Goal: Task Accomplishment & Management: Complete application form

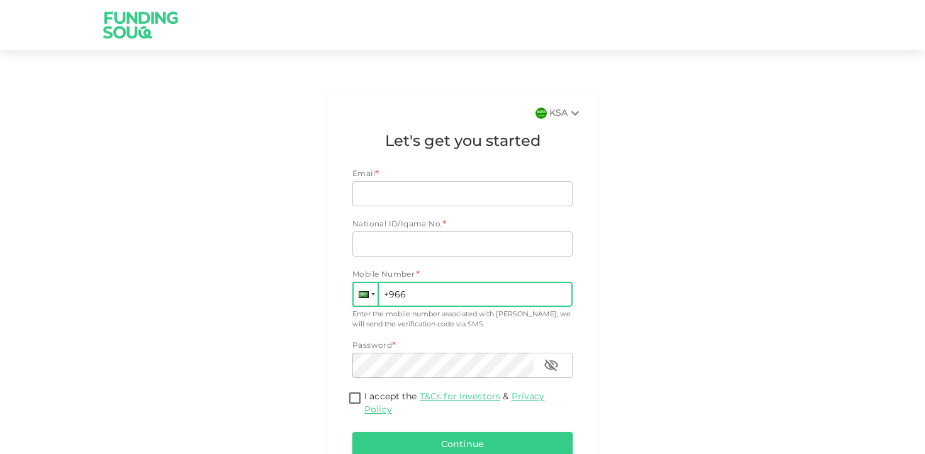
click at [373, 298] on div at bounding box center [366, 294] width 24 height 23
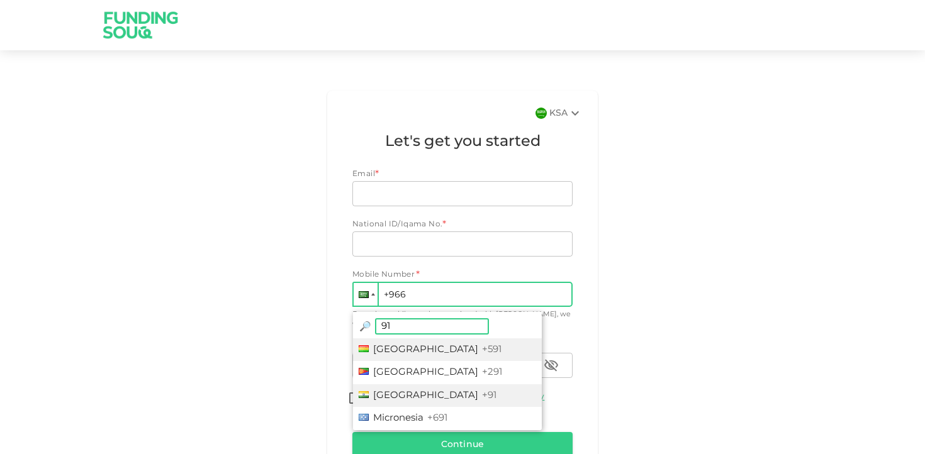
type input "91"
click at [401, 390] on li "India +91" at bounding box center [447, 395] width 189 height 23
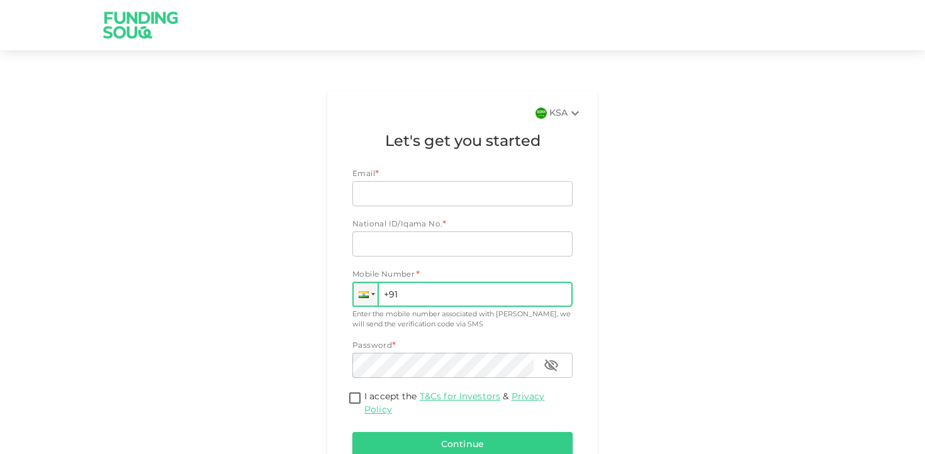
click at [428, 305] on input "+91" at bounding box center [462, 294] width 220 height 25
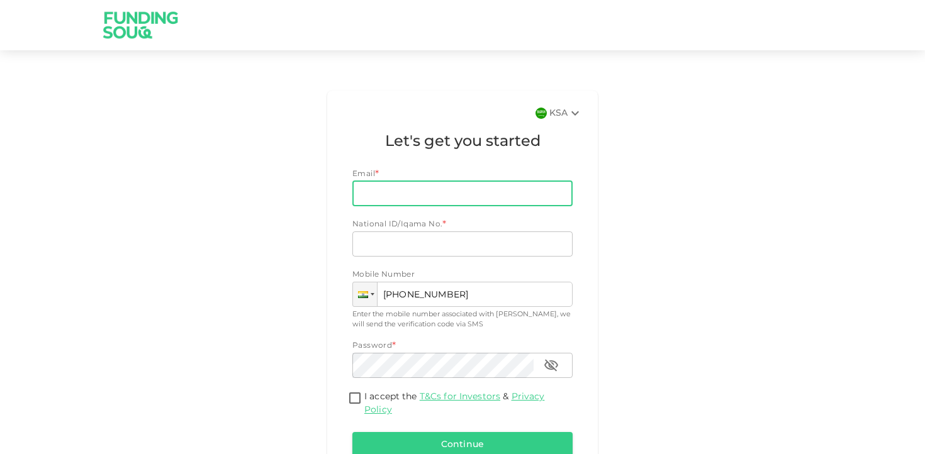
type input "[PHONE_NUMBER]"
click at [447, 197] on input "Email" at bounding box center [455, 193] width 206 height 25
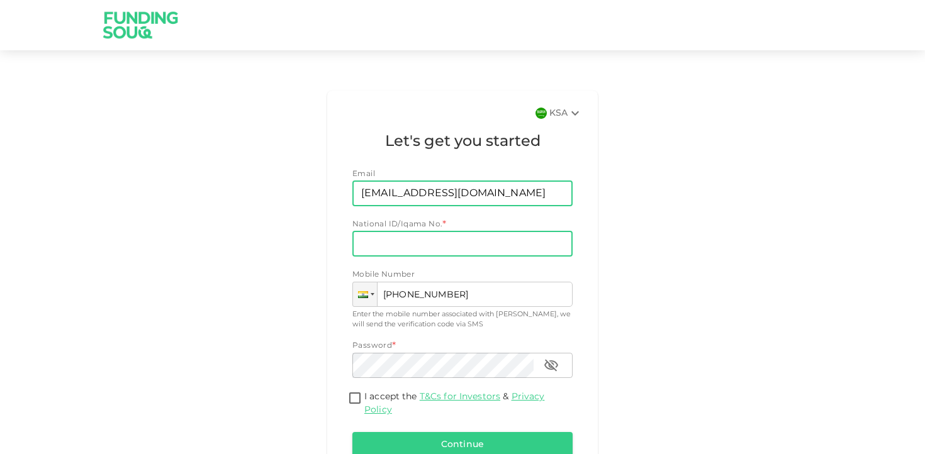
type input "[EMAIL_ADDRESS][DOMAIN_NAME]"
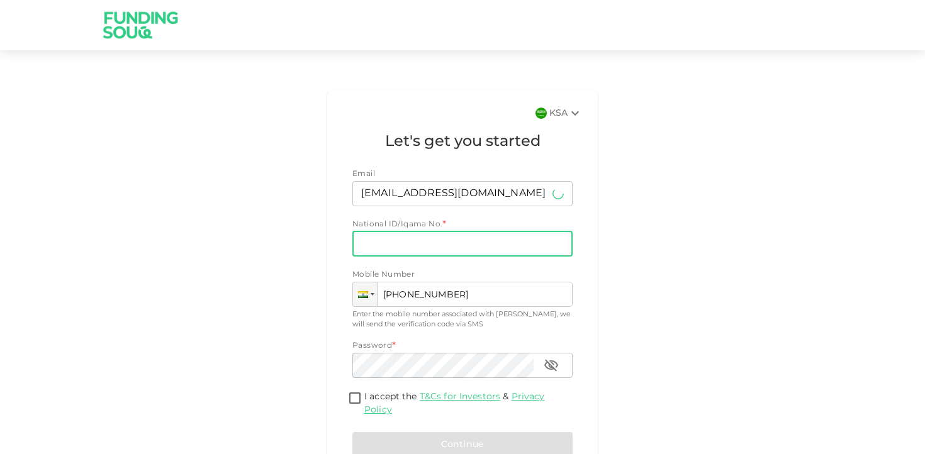
click at [437, 242] on input "National ID/Iqama No." at bounding box center [462, 243] width 220 height 25
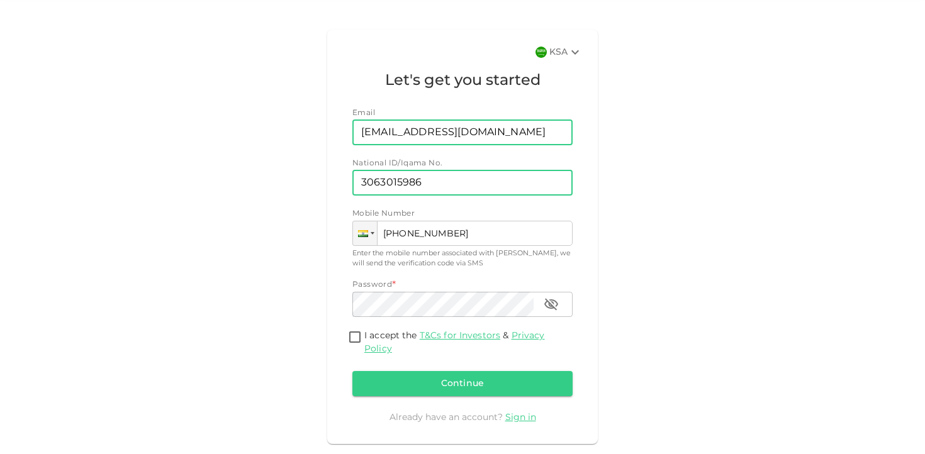
scroll to position [75, 0]
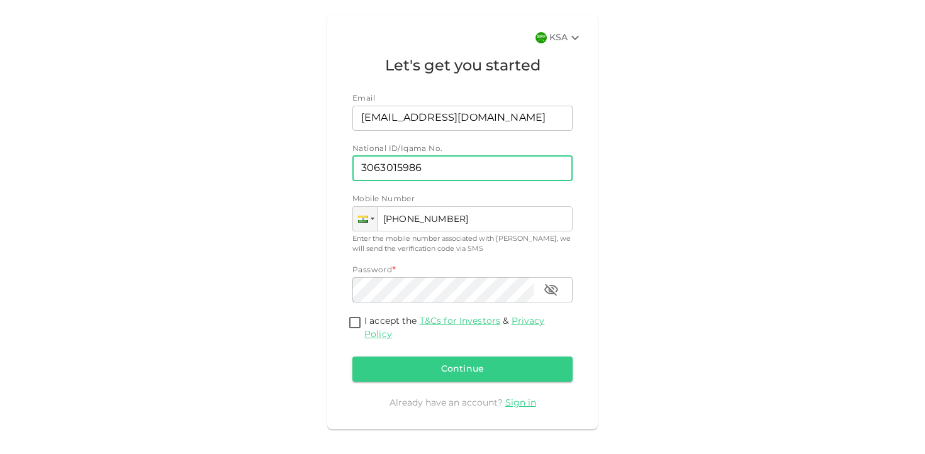
type input "3063015986"
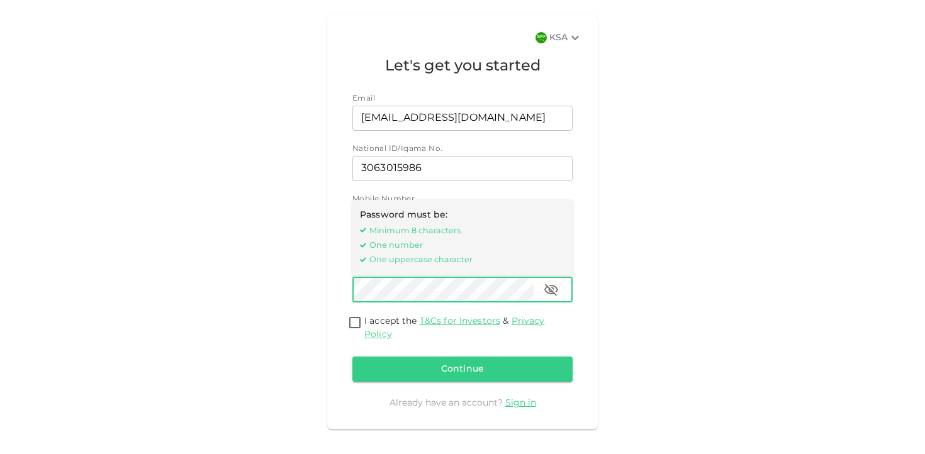
click at [544, 291] on icon "button" at bounding box center [550, 289] width 15 height 15
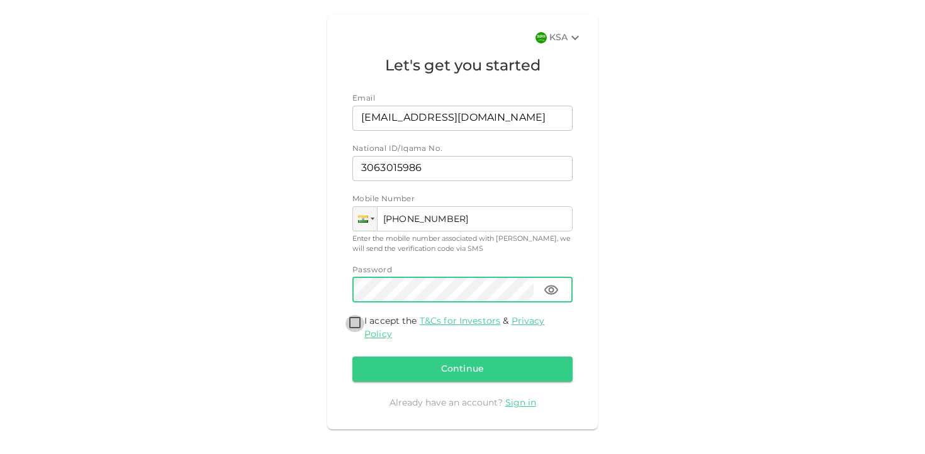
click at [357, 324] on input "I accept the T&Cs for Investors & Privacy Policy" at bounding box center [354, 323] width 19 height 17
checkbox input "true"
click at [476, 373] on button "Continue" at bounding box center [462, 369] width 220 height 25
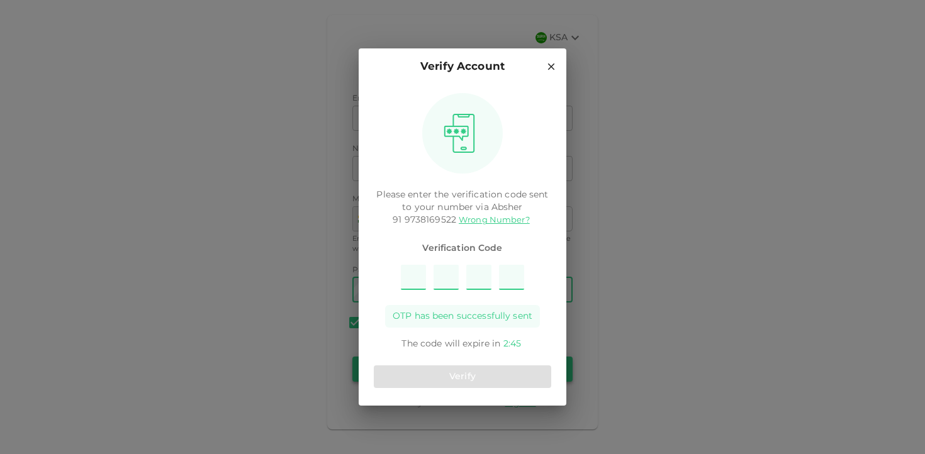
type input "1"
type input "6"
type input "1"
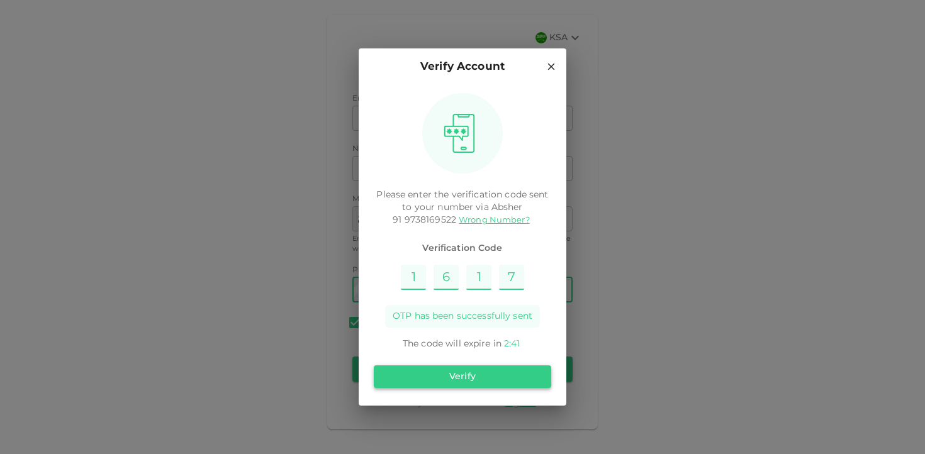
type input "7"
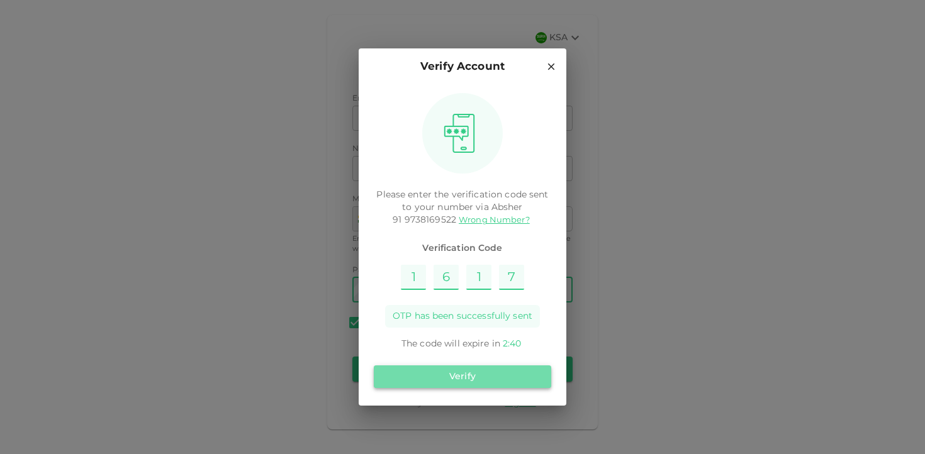
click at [473, 385] on button "Verify" at bounding box center [462, 376] width 177 height 23
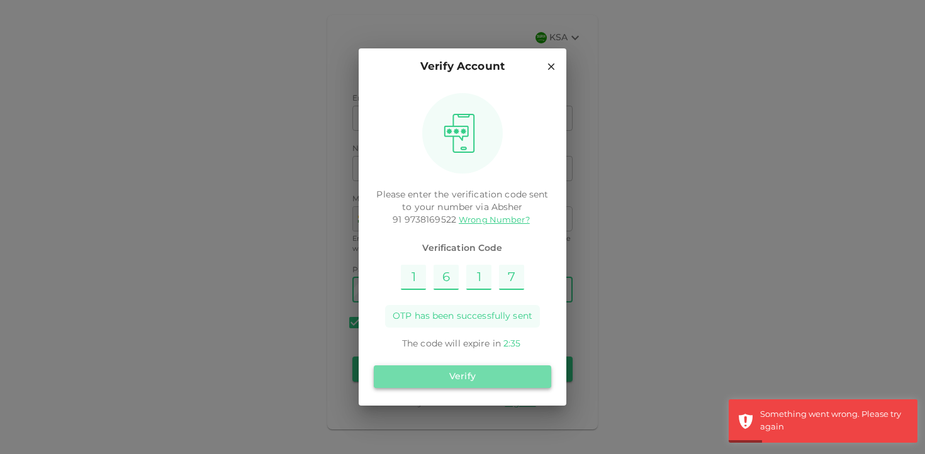
click at [467, 377] on button "Verify" at bounding box center [462, 376] width 177 height 23
click at [554, 69] on icon at bounding box center [550, 66] width 11 height 11
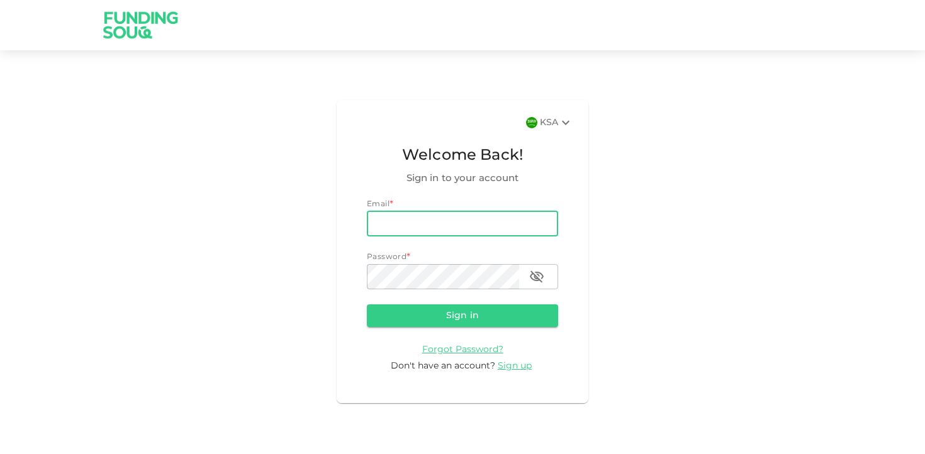
click at [469, 214] on input "email" at bounding box center [462, 223] width 191 height 25
type input "[EMAIL_ADDRESS][DOMAIN_NAME]"
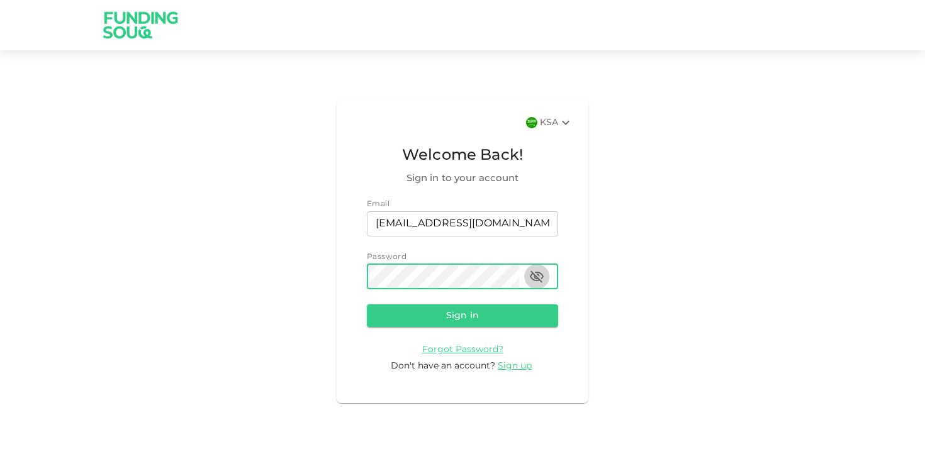
click at [535, 277] on icon "button" at bounding box center [537, 276] width 14 height 12
click at [496, 321] on button "Sign in" at bounding box center [462, 315] width 191 height 23
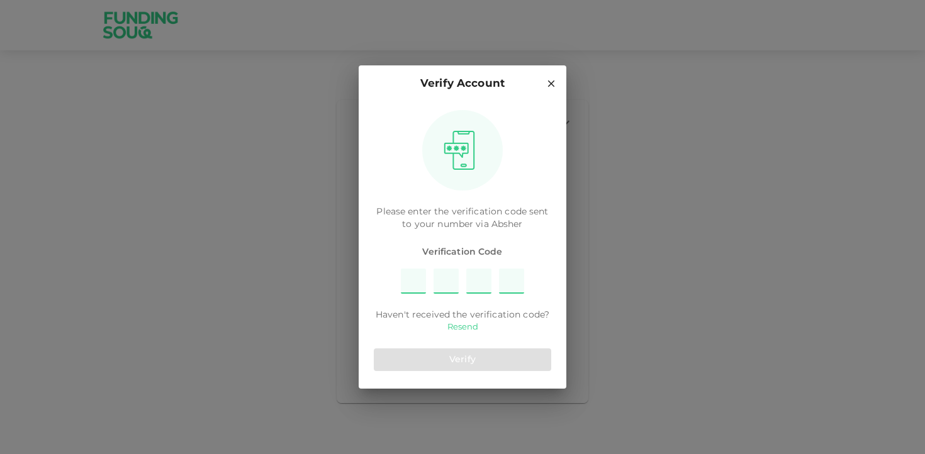
click at [459, 332] on link "Resend" at bounding box center [462, 327] width 31 height 12
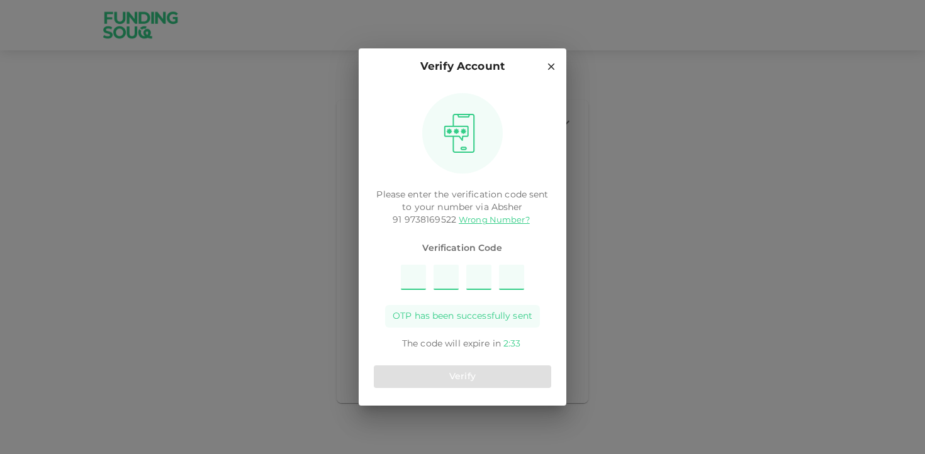
click at [414, 281] on input "Please enter OTP character 1" at bounding box center [413, 277] width 25 height 25
click at [554, 64] on icon at bounding box center [550, 66] width 11 height 11
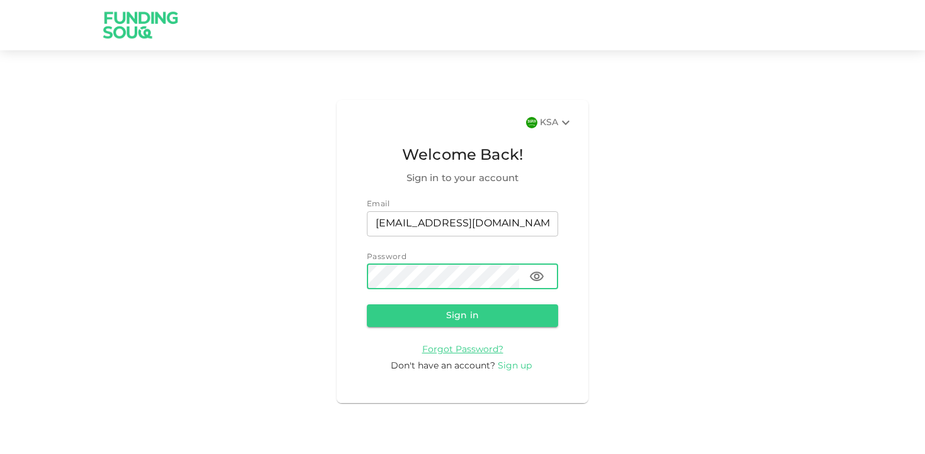
click at [507, 365] on span "Sign up" at bounding box center [515, 366] width 34 height 9
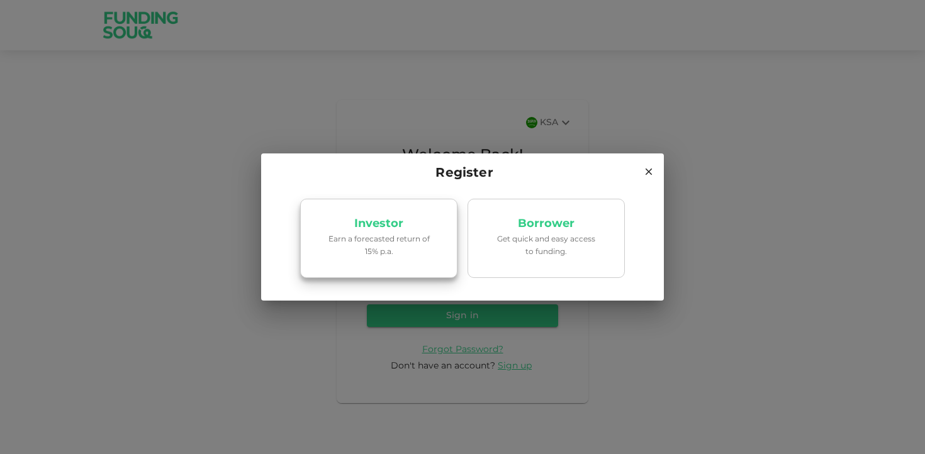
click at [406, 257] on p "Earn a forecasted return of 15% p.a." at bounding box center [378, 246] width 107 height 24
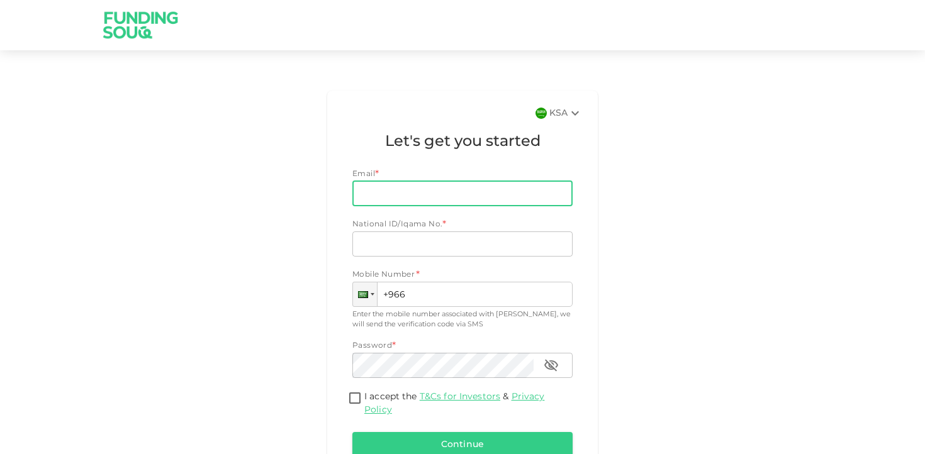
click at [494, 186] on input "Email" at bounding box center [455, 193] width 206 height 25
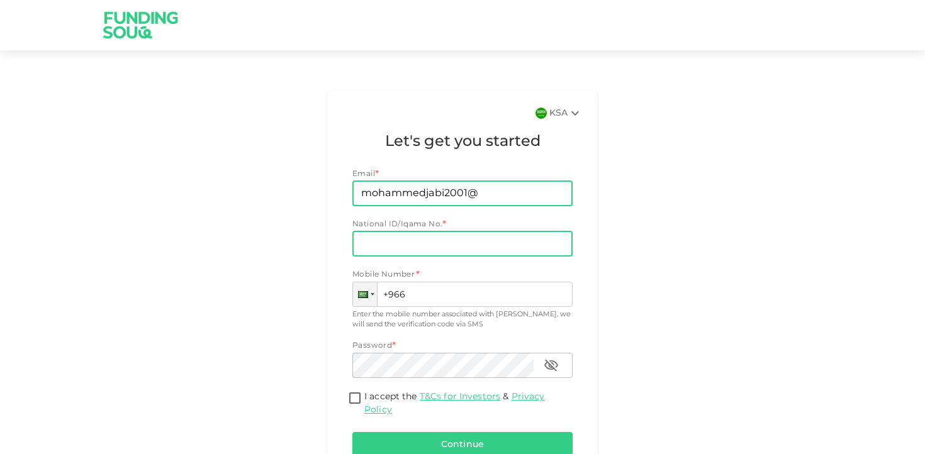
type input "[EMAIL_ADDRESS][DOMAIN_NAME]"
click at [479, 237] on input "National ID/Iqama No." at bounding box center [462, 243] width 220 height 25
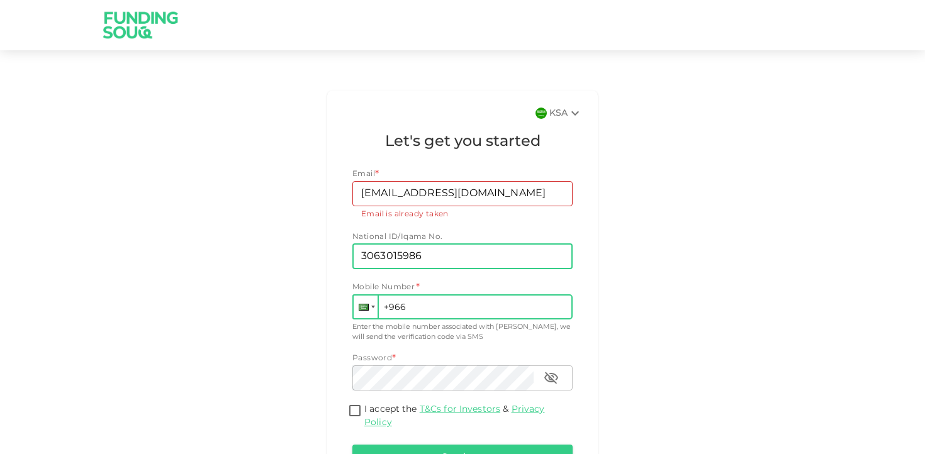
type input "3063015986"
click at [374, 306] on div at bounding box center [373, 307] width 4 height 3
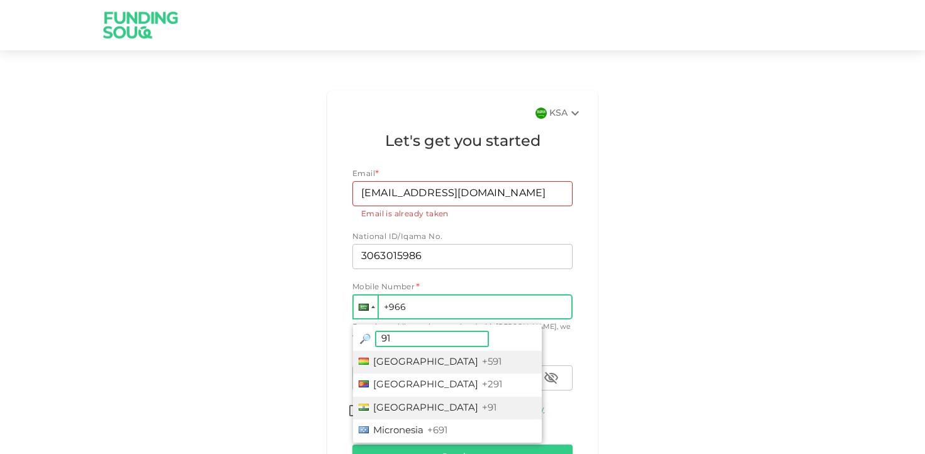
type input "91"
click at [482, 405] on span "+91" at bounding box center [489, 408] width 14 height 9
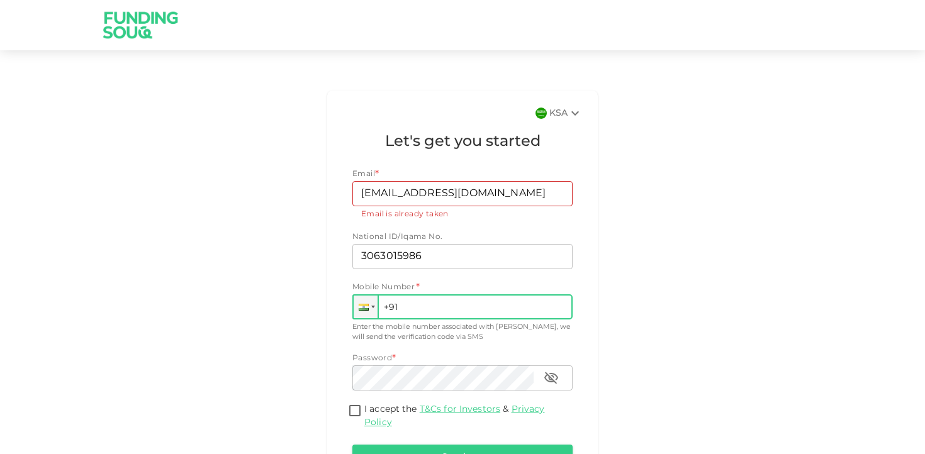
click at [430, 311] on input "+91" at bounding box center [462, 306] width 220 height 25
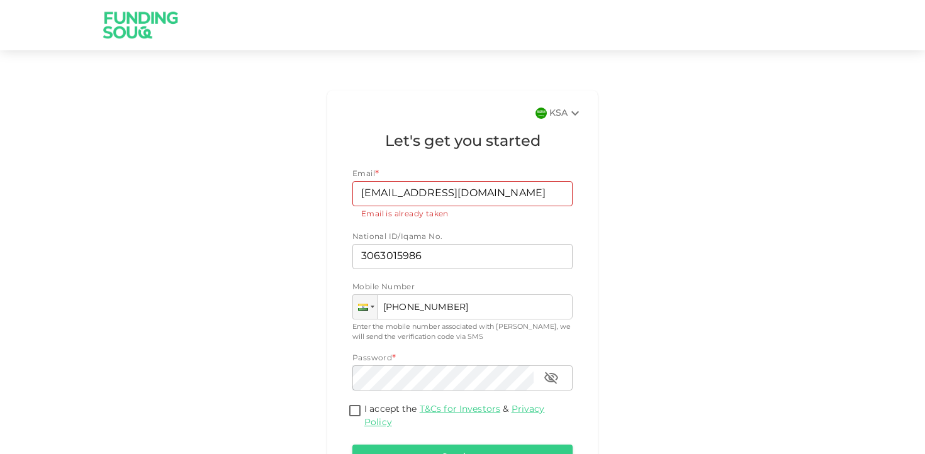
scroll to position [47, 0]
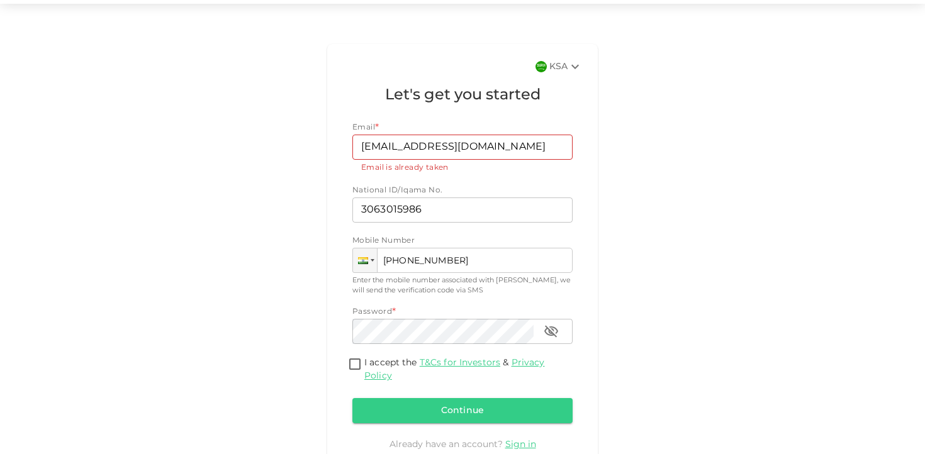
type input "[PHONE_NUMBER]"
click at [357, 357] on input "I accept the T&Cs for Investors & Privacy Policy" at bounding box center [354, 365] width 19 height 17
checkbox input "true"
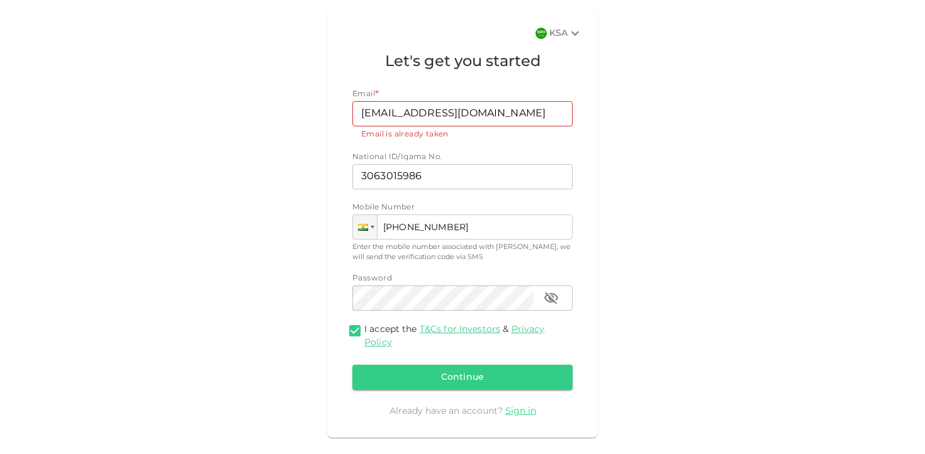
scroll to position [88, 0]
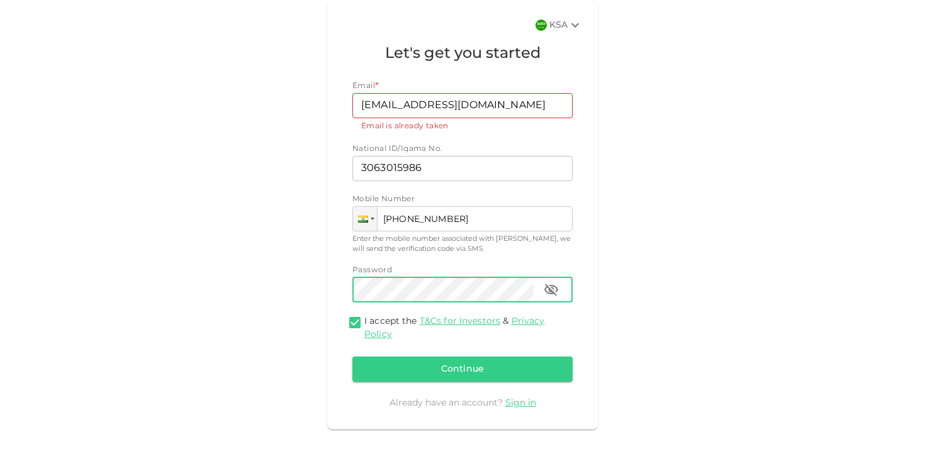
click at [549, 287] on icon "button" at bounding box center [551, 290] width 14 height 12
click at [462, 362] on button "Continue" at bounding box center [462, 369] width 220 height 25
click at [466, 369] on button "Continue" at bounding box center [462, 369] width 220 height 25
click at [518, 403] on link "Sign in" at bounding box center [520, 403] width 31 height 9
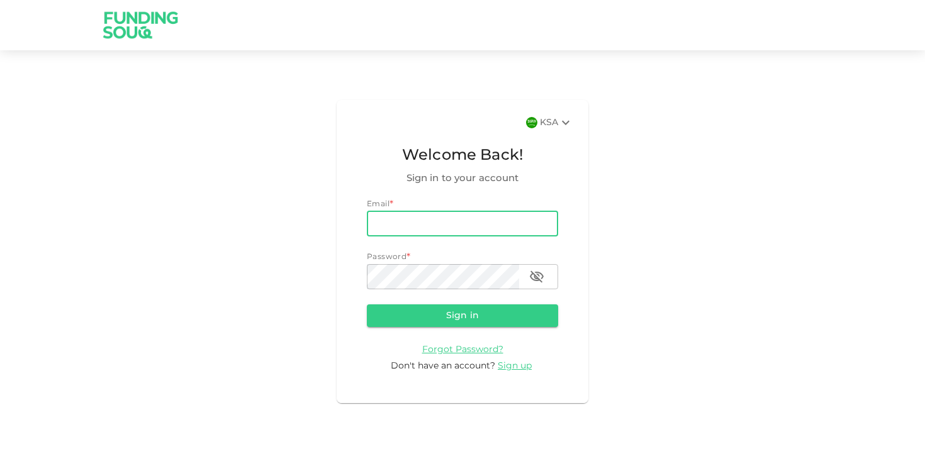
click at [447, 221] on input "email" at bounding box center [462, 223] width 191 height 25
type input "[EMAIL_ADDRESS][DOMAIN_NAME]"
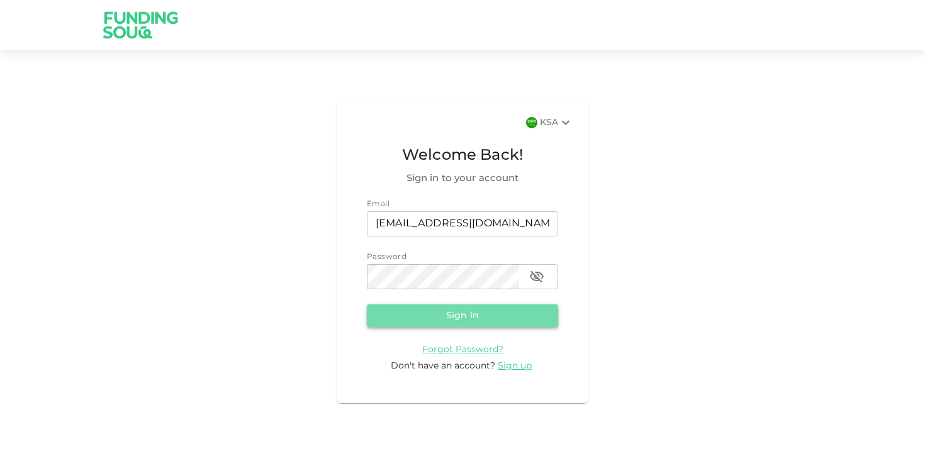
click at [490, 318] on button "Sign in" at bounding box center [462, 315] width 191 height 23
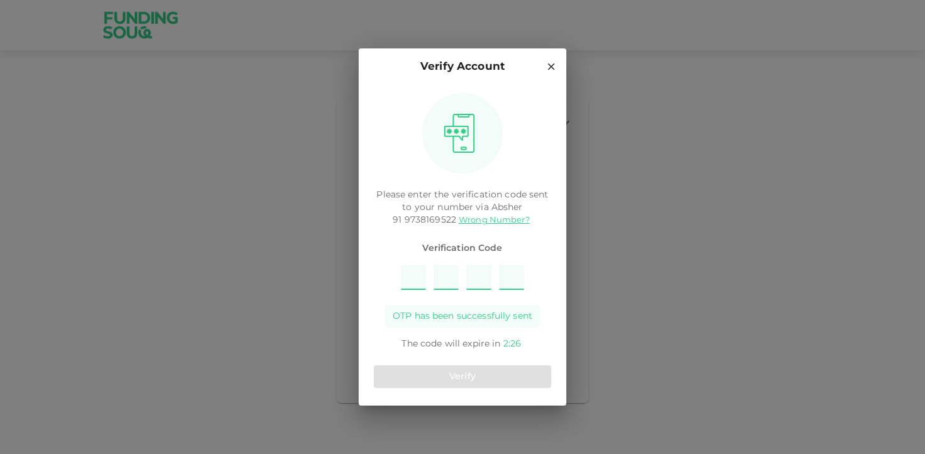
click at [469, 316] on span "OTP has been successfully sent" at bounding box center [463, 316] width 140 height 13
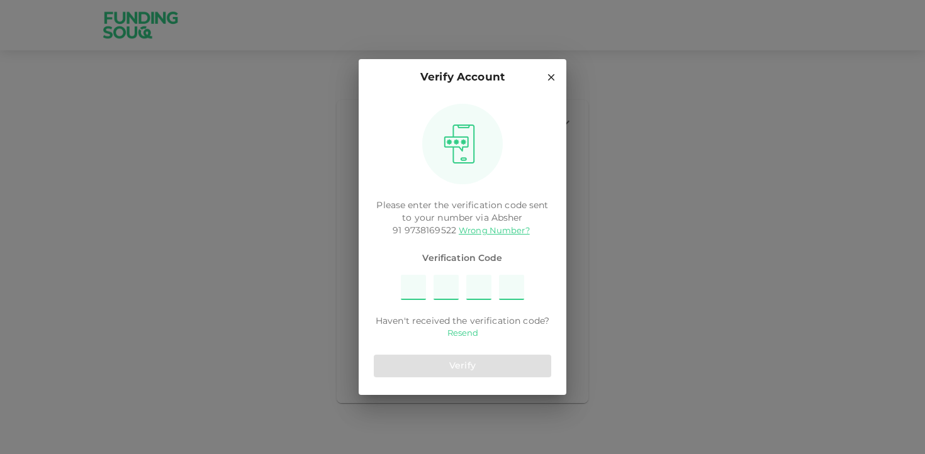
click at [462, 333] on link "Resend" at bounding box center [462, 334] width 31 height 12
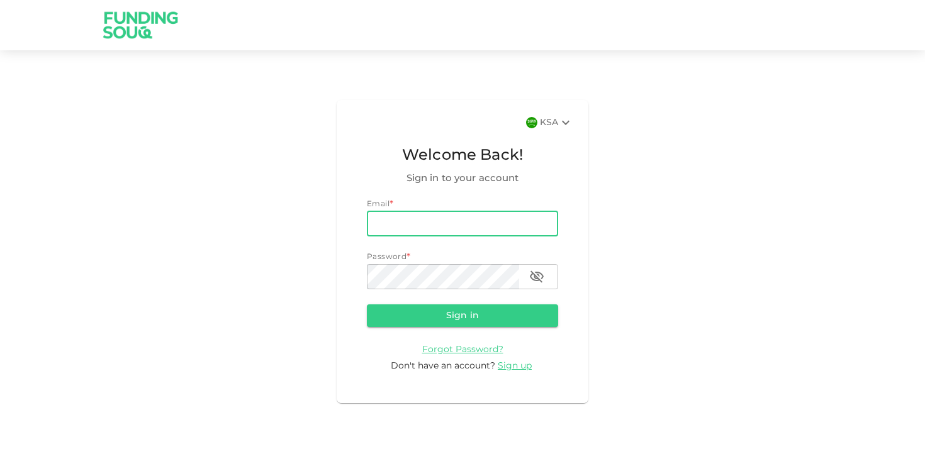
click at [465, 225] on input "email" at bounding box center [462, 223] width 191 height 25
click at [567, 128] on icon at bounding box center [565, 122] width 15 height 15
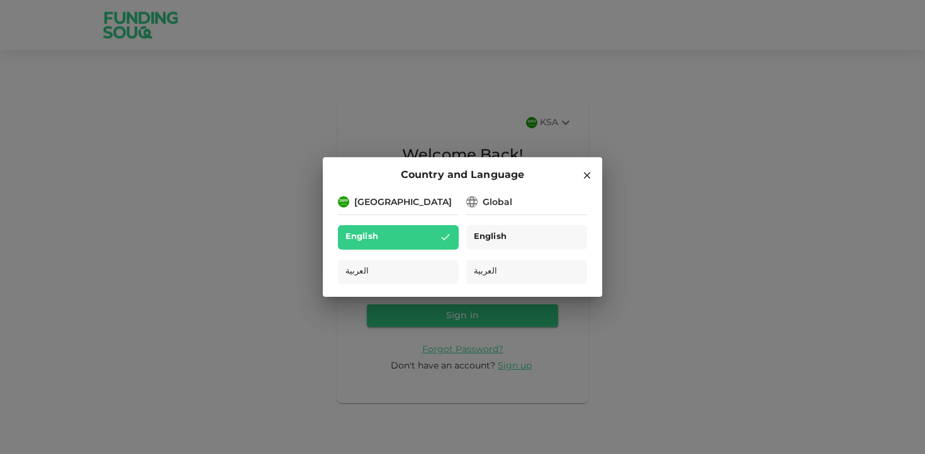
click at [533, 235] on div "English" at bounding box center [526, 237] width 121 height 25
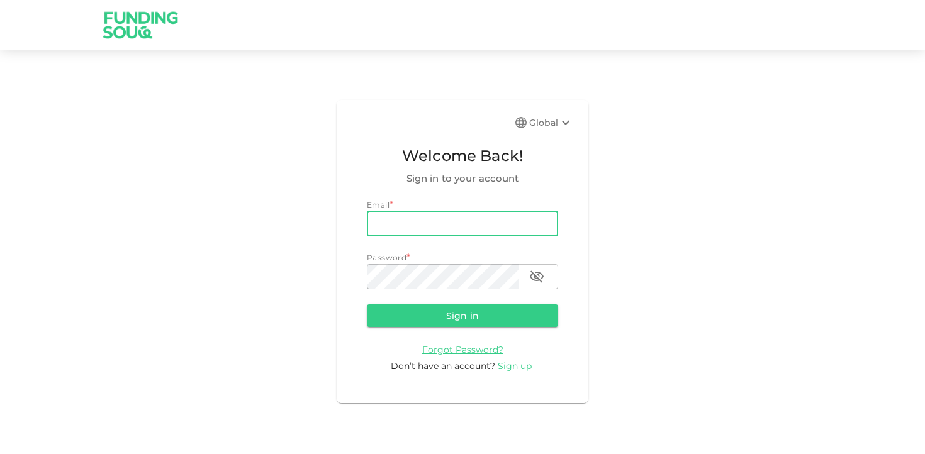
click at [499, 213] on input "email" at bounding box center [462, 223] width 191 height 25
type input "[EMAIL_ADDRESS][DOMAIN_NAME]"
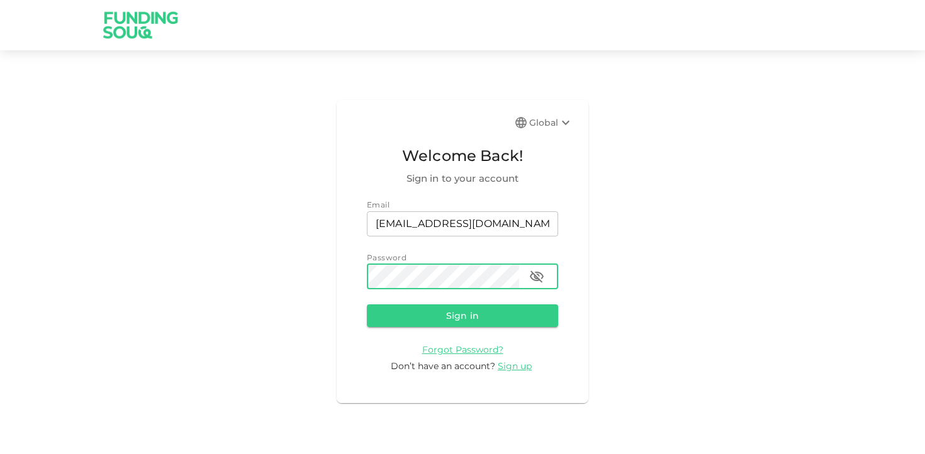
click at [538, 282] on icon "button" at bounding box center [536, 276] width 15 height 15
click at [517, 309] on button "Sign in" at bounding box center [462, 315] width 191 height 23
click at [513, 369] on span "Sign up" at bounding box center [515, 365] width 34 height 11
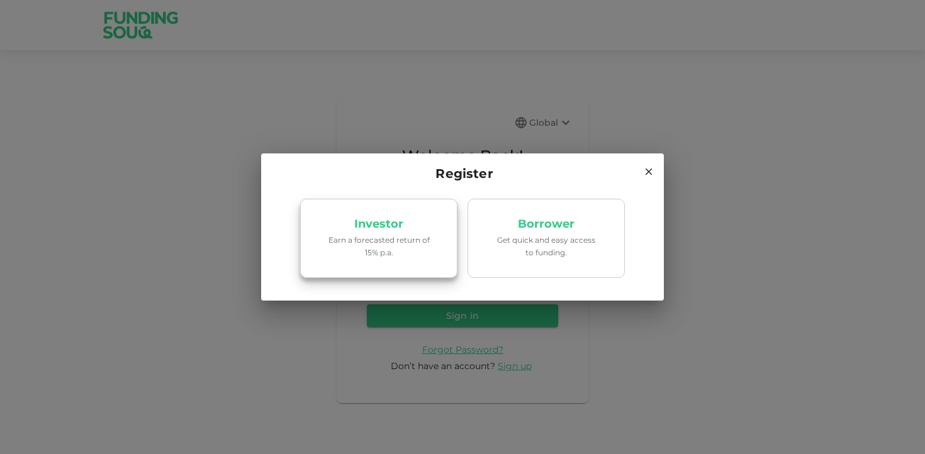
click at [374, 242] on p "Earn a forecasted return of 15% p.a." at bounding box center [378, 246] width 107 height 24
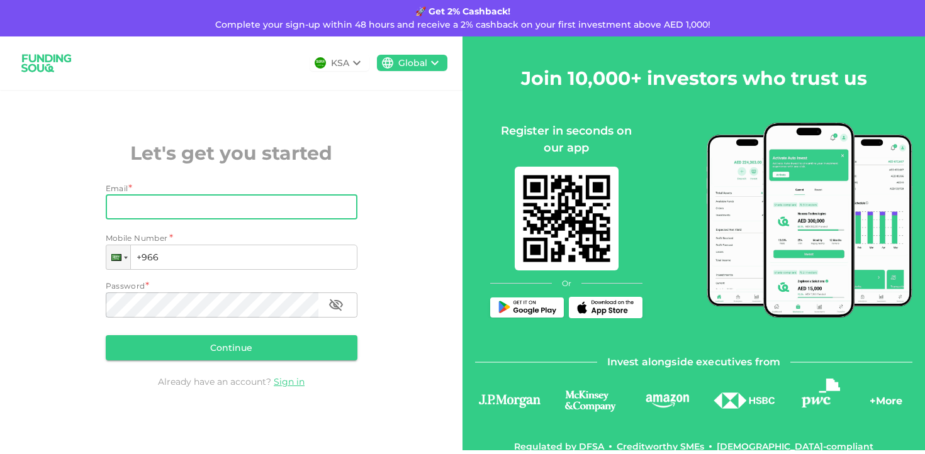
click at [308, 209] on input "Email" at bounding box center [225, 206] width 238 height 25
type input "[EMAIL_ADDRESS][DOMAIN_NAME]"
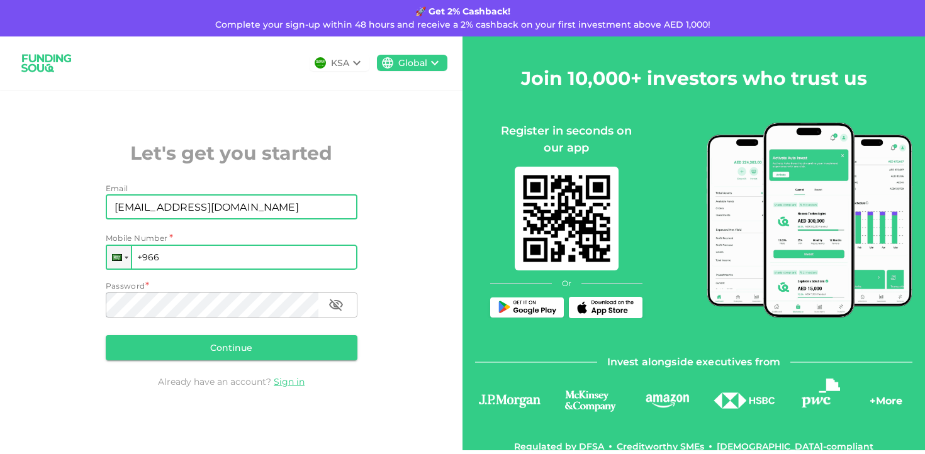
click at [163, 264] on input "+966" at bounding box center [232, 257] width 252 height 25
click at [155, 263] on input "+966" at bounding box center [232, 257] width 252 height 25
click at [128, 259] on div at bounding box center [127, 258] width 4 height 3
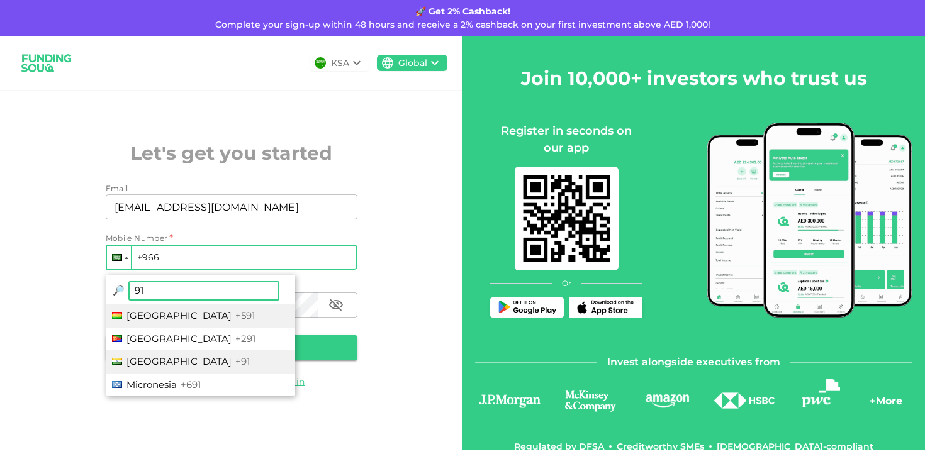
type input "91"
click at [235, 359] on span "+91" at bounding box center [242, 361] width 14 height 12
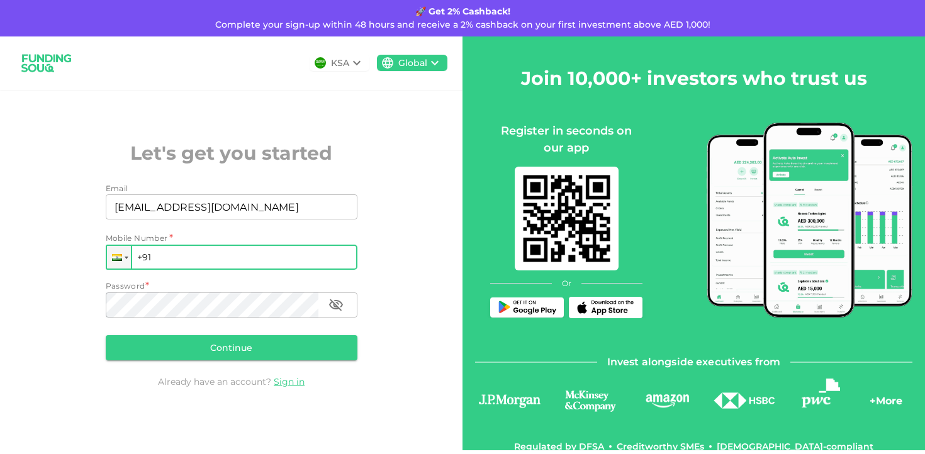
click at [210, 262] on input "+91" at bounding box center [232, 257] width 252 height 25
click at [206, 264] on input "+91" at bounding box center [232, 257] width 252 height 25
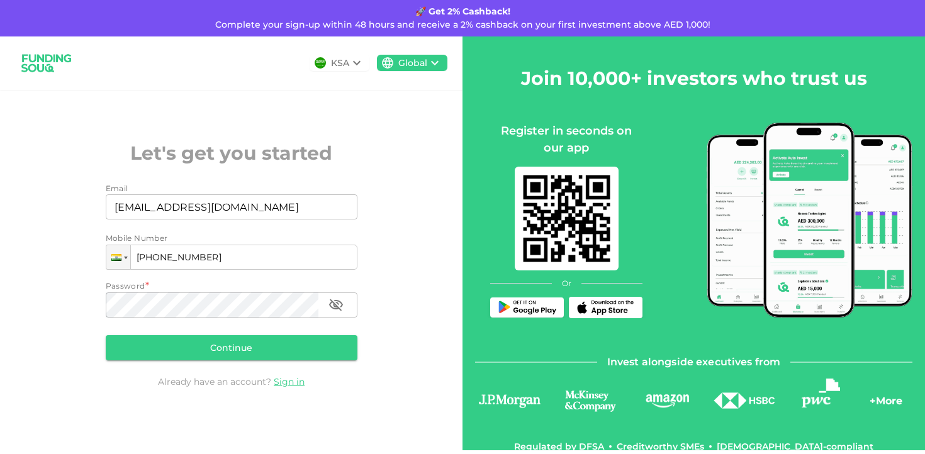
type input "[PHONE_NUMBER]"
click at [197, 345] on button "Continue" at bounding box center [232, 347] width 252 height 25
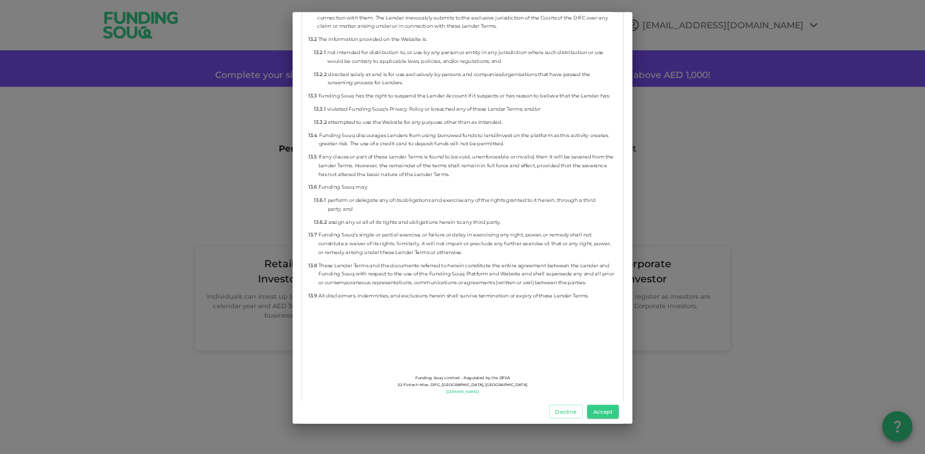
scroll to position [7178, 0]
click at [512, 311] on div "Complaints Portal: [URL][DOMAIN_NAME] Further information can also be found at …" at bounding box center [461, 169] width 321 height 462
drag, startPoint x: 497, startPoint y: 387, endPoint x: 456, endPoint y: 333, distance: 67.8
click at [456, 333] on div "Complaints Portal: [URL][DOMAIN_NAME] Further information can also be found at …" at bounding box center [461, 169] width 321 height 462
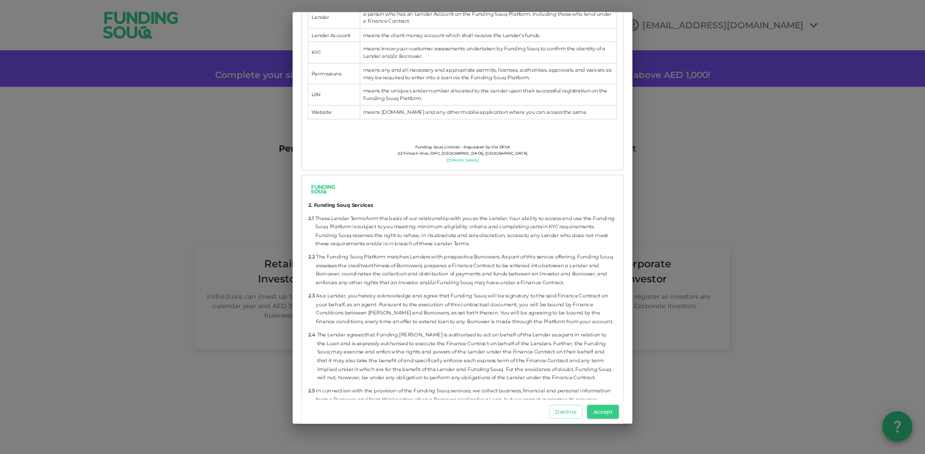
scroll to position [0, 0]
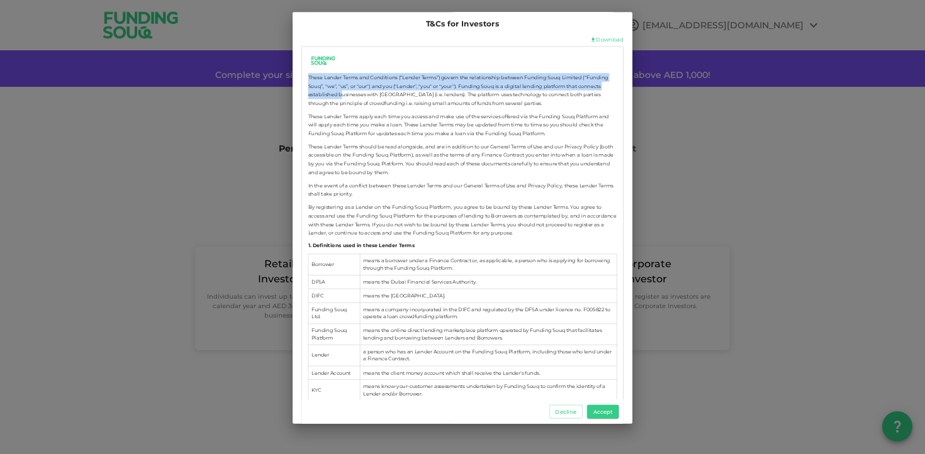
drag, startPoint x: 307, startPoint y: 78, endPoint x: 339, endPoint y: 97, distance: 37.5
click at [340, 97] on div "These Lender Terms and Conditions (“Lender Terms”) govern the relationship betw…" at bounding box center [461, 278] width 321 height 462
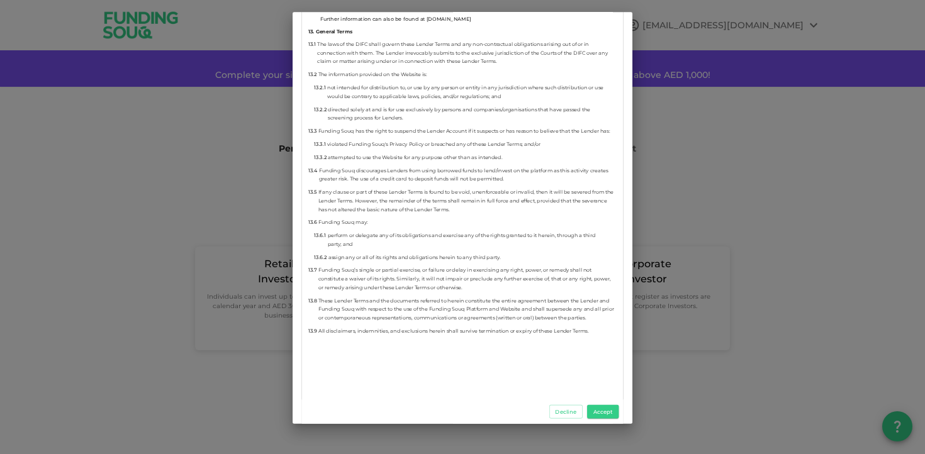
scroll to position [7178, 0]
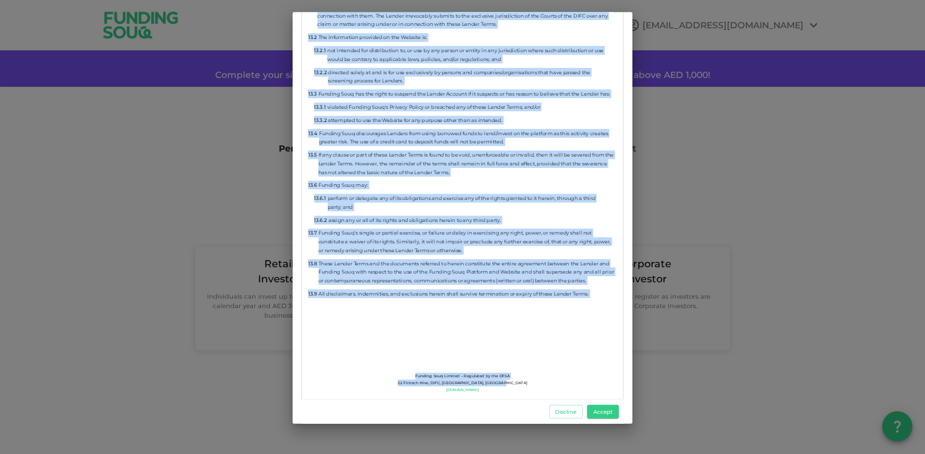
click at [499, 389] on div "Funding Souq Limited – Regulated by the DFSA 22 Fintech Hive, DIFC, [GEOGRAPHIC…" at bounding box center [463, 383] width 130 height 21
copy div "Lorem Ipsumd Sitam con Adipiscing (“Elitse Doeiu”) tempor inc utlaboreetdo magn…"
click at [595, 409] on button "Accept" at bounding box center [602, 412] width 31 height 14
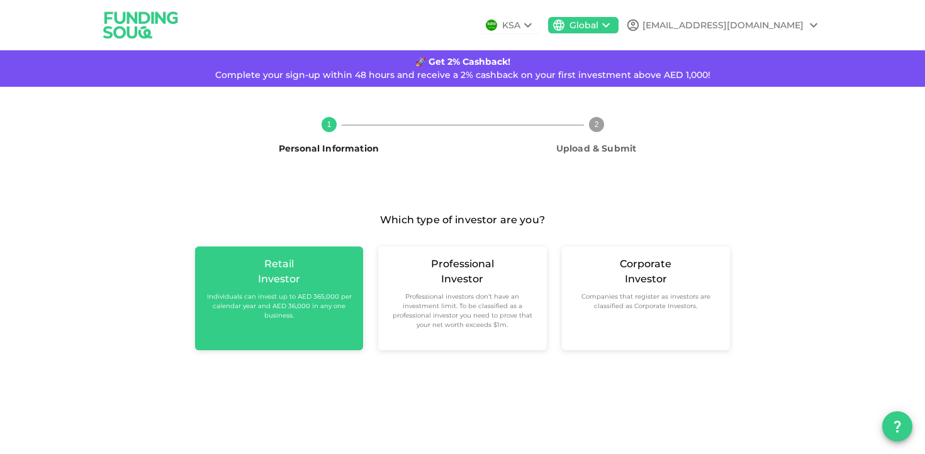
click at [321, 270] on div "Retail Investor Individuals can invest up to AED 365,000 per calendar year and …" at bounding box center [279, 289] width 148 height 64
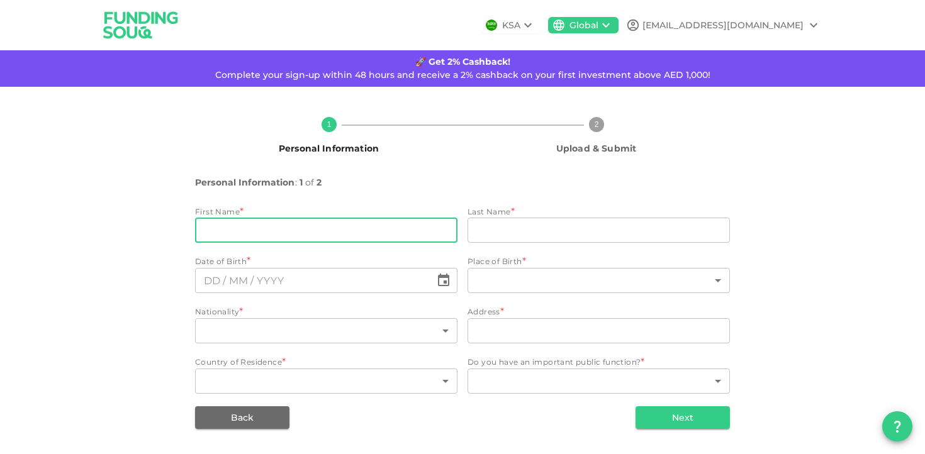
click at [326, 233] on input "firstName" at bounding box center [326, 230] width 262 height 25
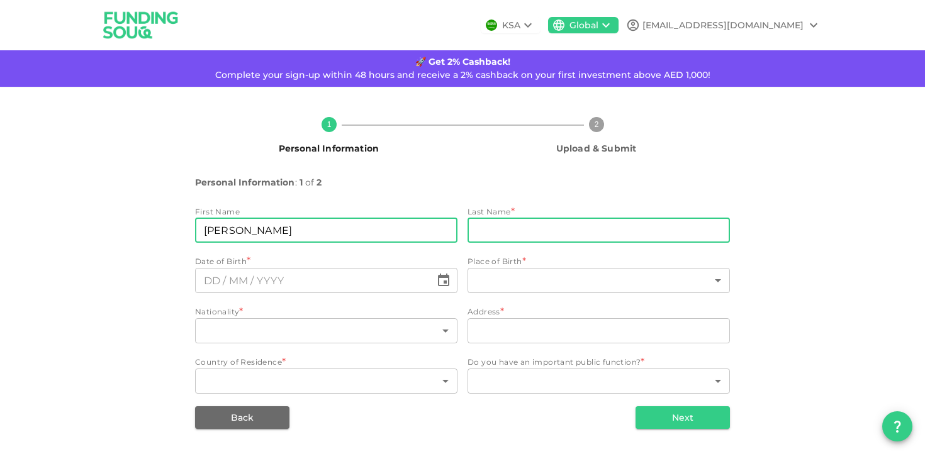
type input "[PERSON_NAME]"
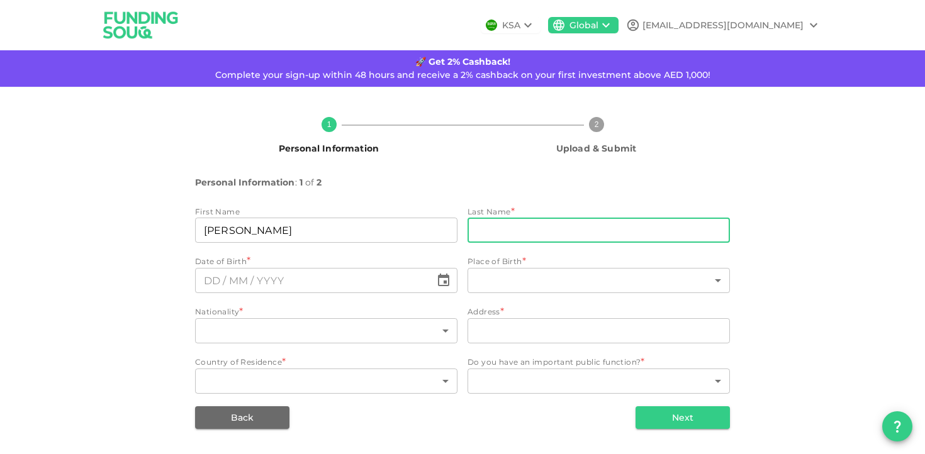
click at [510, 226] on input "lastName" at bounding box center [598, 230] width 262 height 25
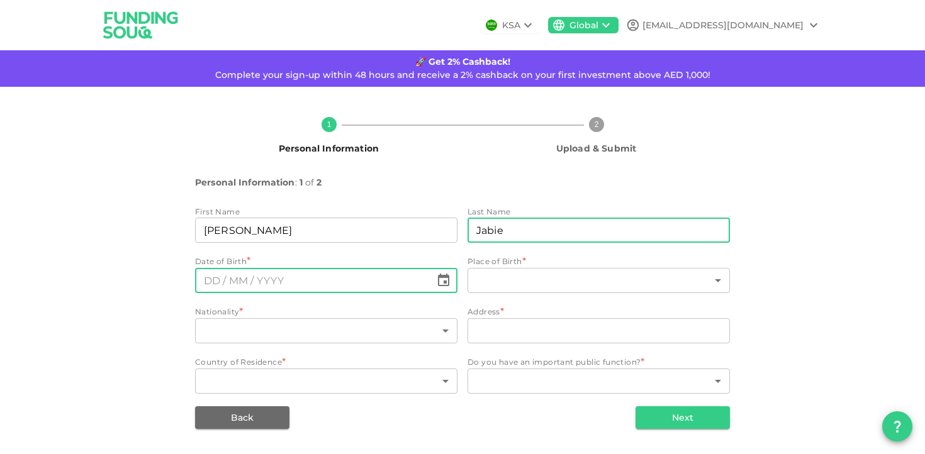
type input "Jabie"
click at [221, 280] on input "⁦⁨DD⁩ / ⁨MM⁩ / ⁨YYYY⁩⁩" at bounding box center [313, 280] width 236 height 25
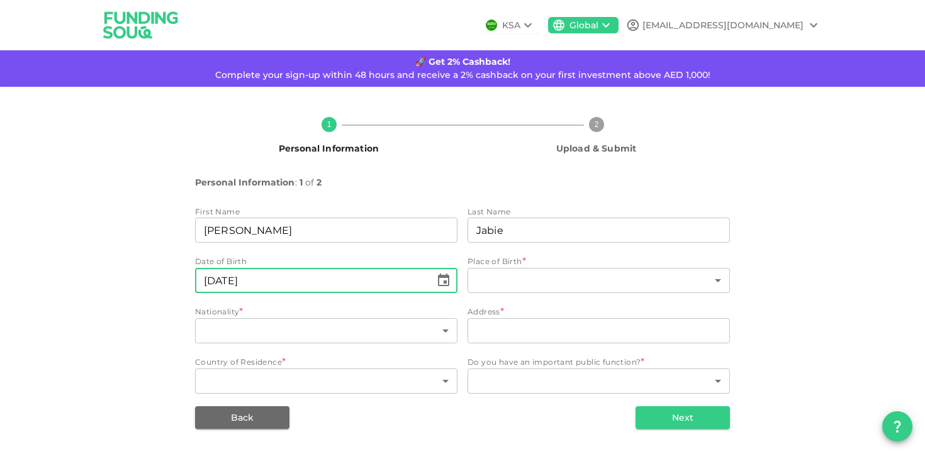
type input "⁦⁨[DATE]⁩⁩"
click at [508, 294] on div "​ ​" at bounding box center [598, 282] width 262 height 28
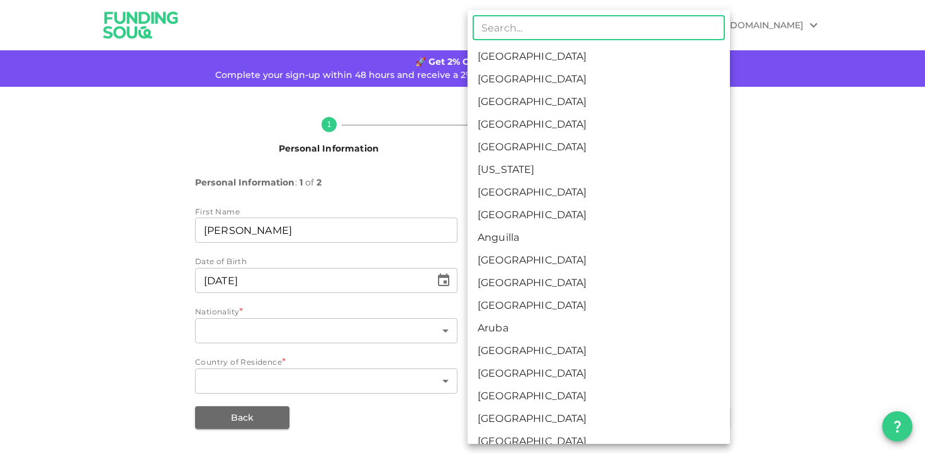
click at [511, 290] on body "KSA Global [EMAIL_ADDRESS][DOMAIN_NAME] 🚀 Get 2% Cashback! Complete your sign-u…" at bounding box center [462, 227] width 925 height 454
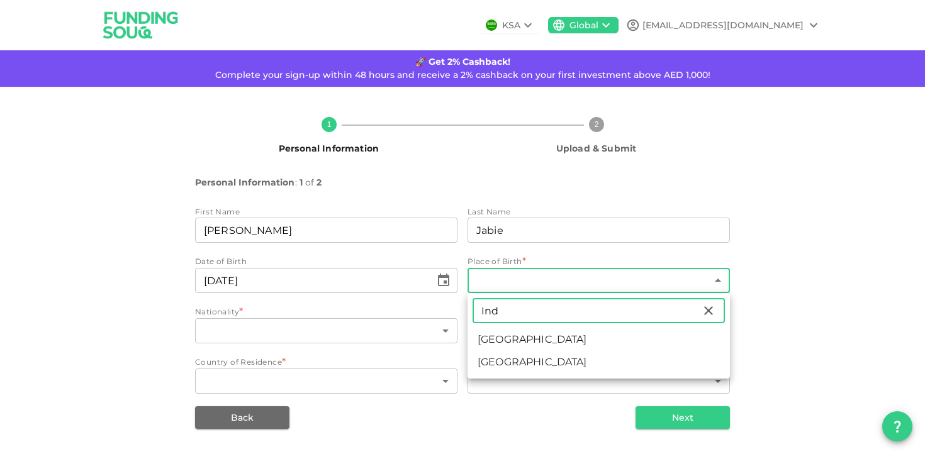
type input "Ind"
click at [501, 334] on li "[GEOGRAPHIC_DATA]" at bounding box center [598, 339] width 262 height 23
type input "88"
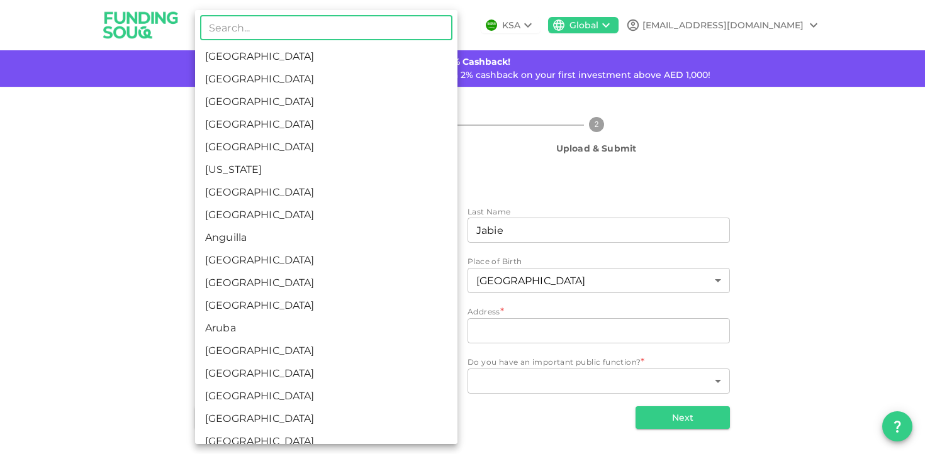
click at [359, 332] on body "KSA Global [EMAIL_ADDRESS][DOMAIN_NAME] 🚀 Get 2% Cashback! Complete your sign-u…" at bounding box center [462, 227] width 925 height 454
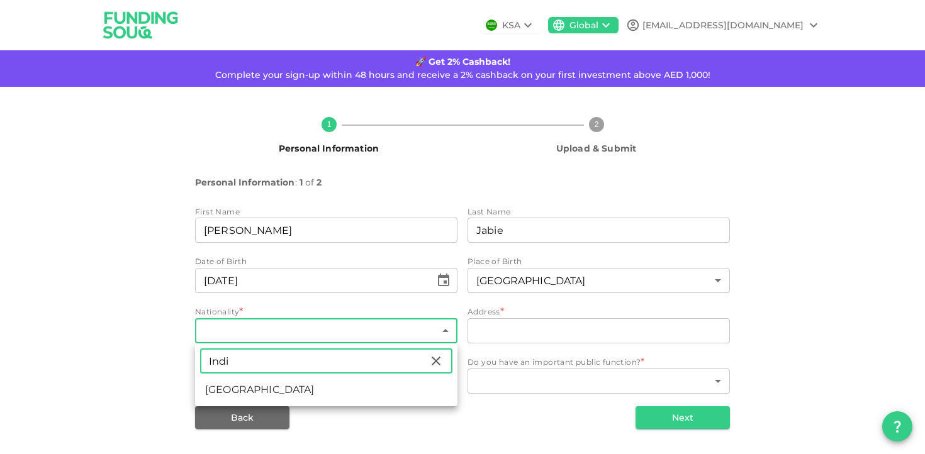
type input "Indi"
click at [309, 393] on li "[GEOGRAPHIC_DATA]" at bounding box center [326, 390] width 262 height 23
type input "88"
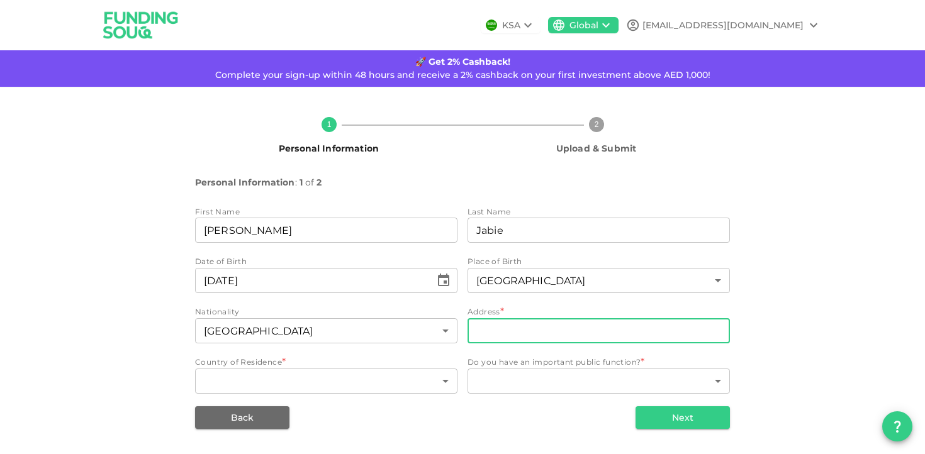
click at [509, 342] on input "address" at bounding box center [598, 330] width 262 height 25
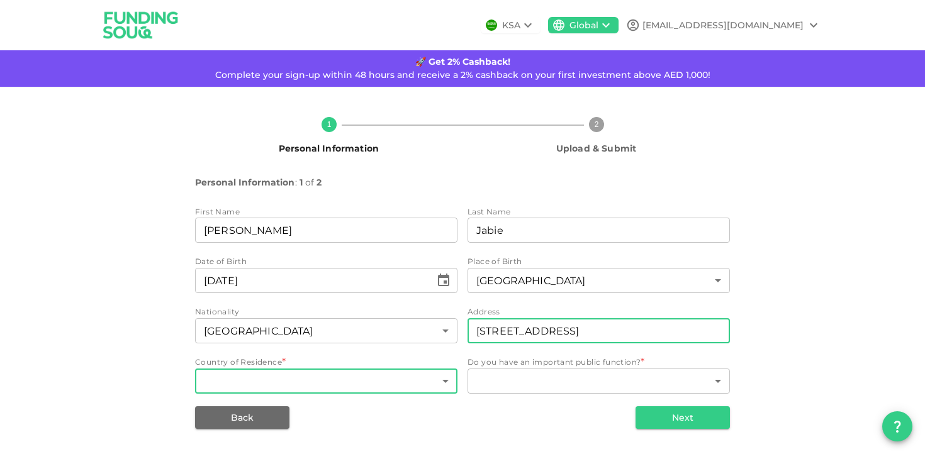
type input "[STREET_ADDRESS]"
click at [402, 373] on body "KSA Global [EMAIL_ADDRESS][DOMAIN_NAME] 🚀 Get 2% Cashback! Complete your sign-u…" at bounding box center [462, 227] width 925 height 454
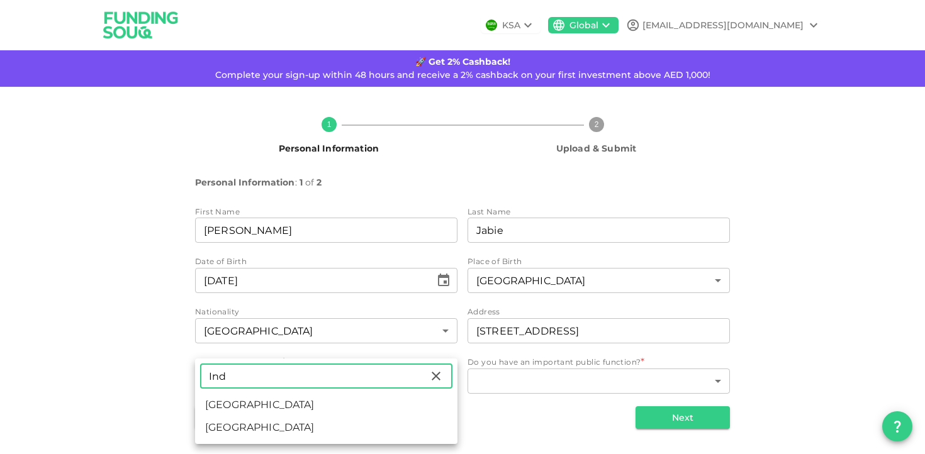
type input "Ind"
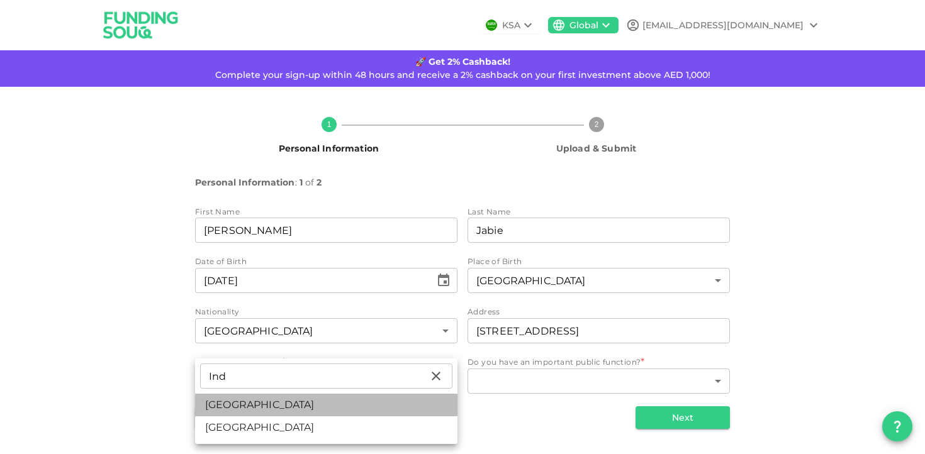
click at [314, 408] on li "[GEOGRAPHIC_DATA]" at bounding box center [326, 405] width 262 height 23
type input "88"
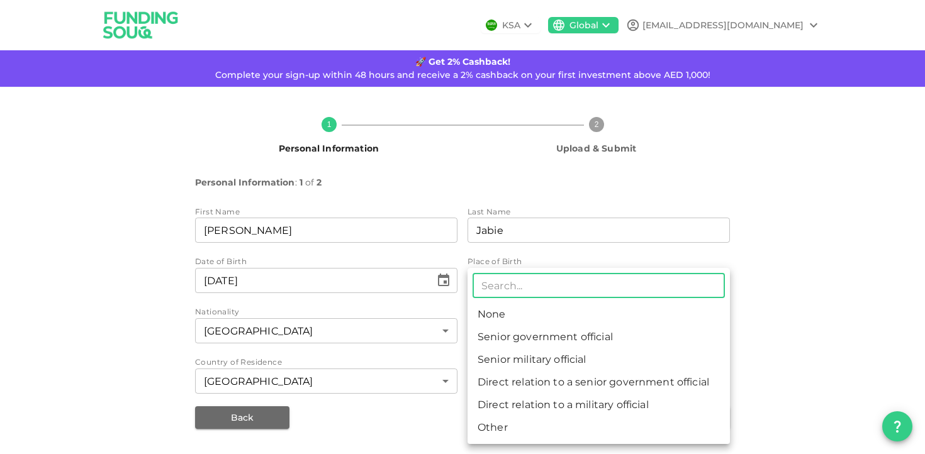
click at [530, 378] on body "KSA Global [EMAIL_ADDRESS][DOMAIN_NAME] 🚀 Get 2% Cashback! Complete your sign-u…" at bounding box center [462, 227] width 925 height 454
click at [525, 321] on li "None" at bounding box center [598, 314] width 262 height 23
type input "1"
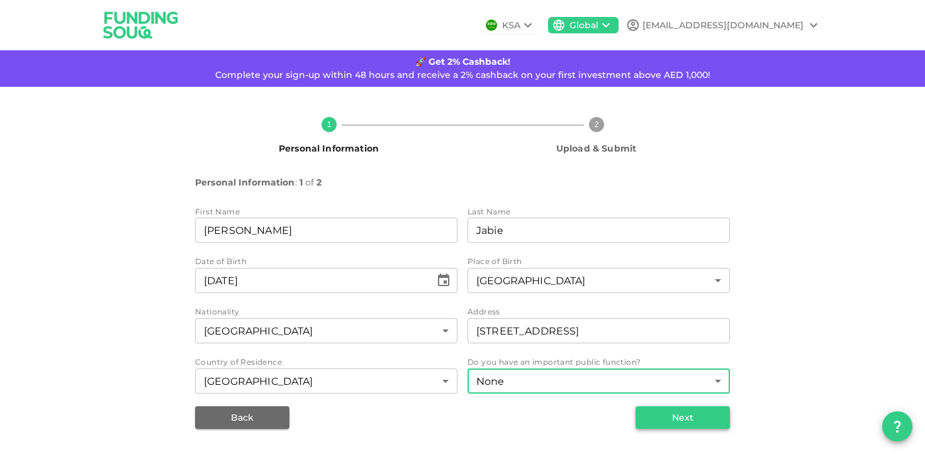
click at [673, 415] on button "Next" at bounding box center [682, 417] width 94 height 23
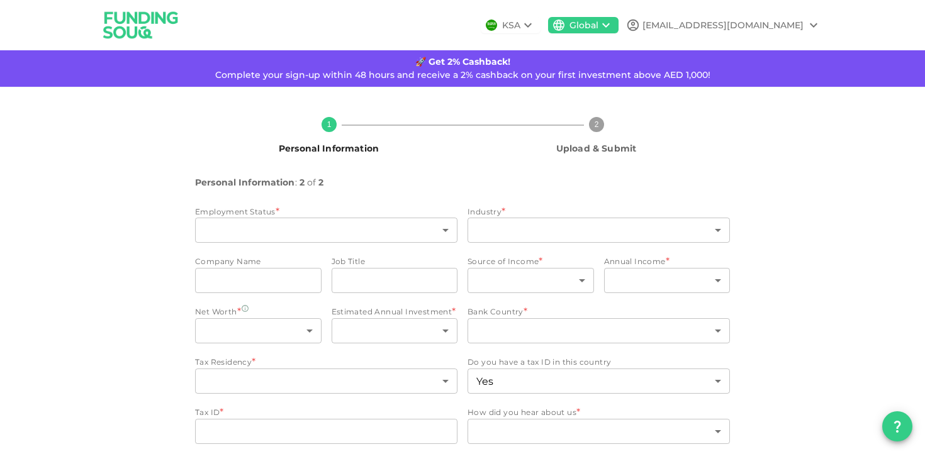
scroll to position [34, 0]
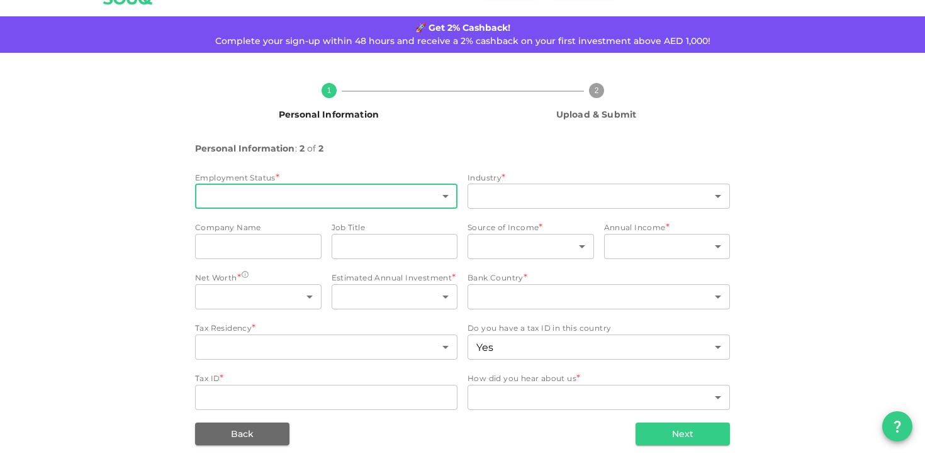
click at [366, 203] on body "KSA Global [EMAIL_ADDRESS][DOMAIN_NAME] 🚀 Get 2% Cashback! Complete your sign-u…" at bounding box center [462, 227] width 925 height 454
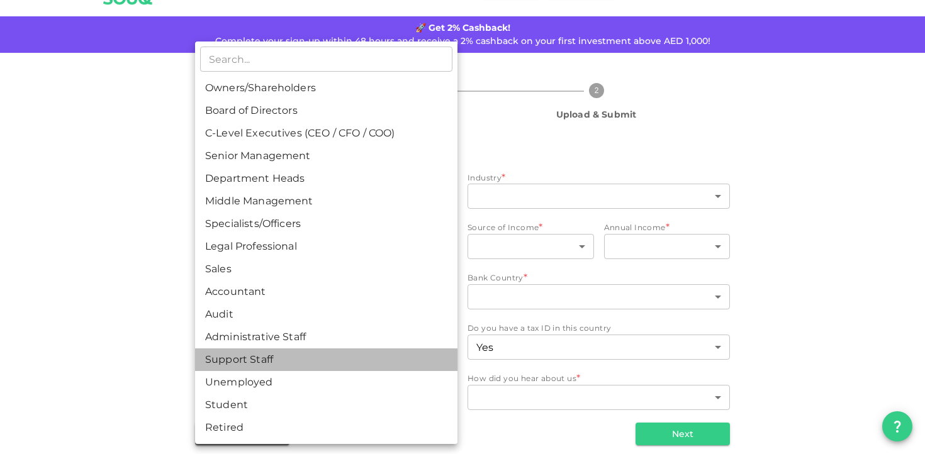
click at [341, 355] on li "Support Staff" at bounding box center [326, 359] width 262 height 23
type input "13"
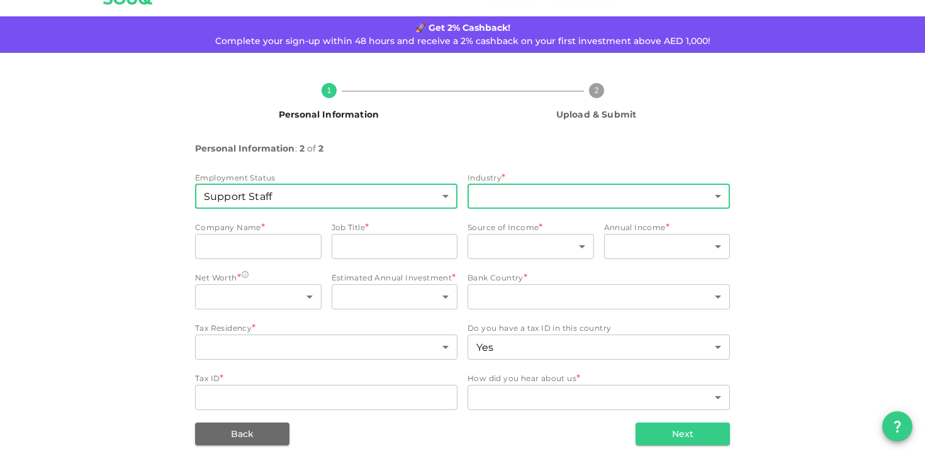
click at [510, 192] on body "KSA Global [EMAIL_ADDRESS][DOMAIN_NAME] 🚀 Get 2% Cashback! Complete your sign-u…" at bounding box center [462, 227] width 925 height 454
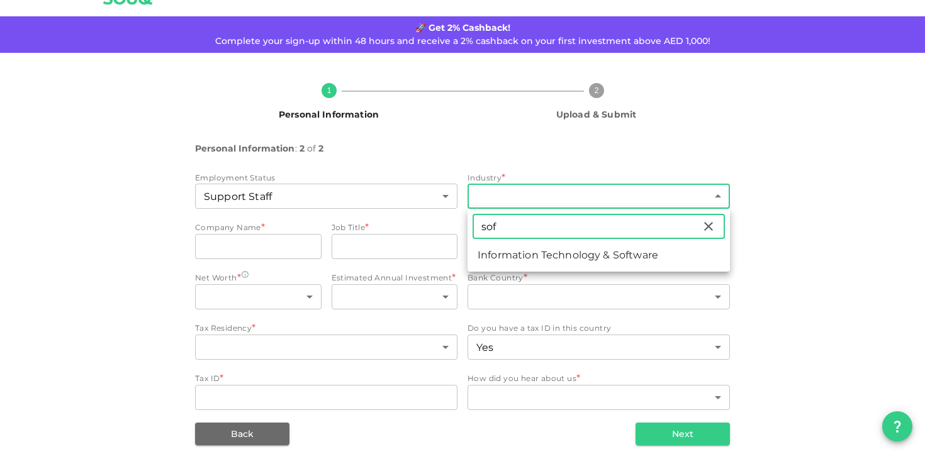
type input "sof"
click at [506, 247] on li "Information Technology & Software" at bounding box center [598, 255] width 262 height 23
type input "8"
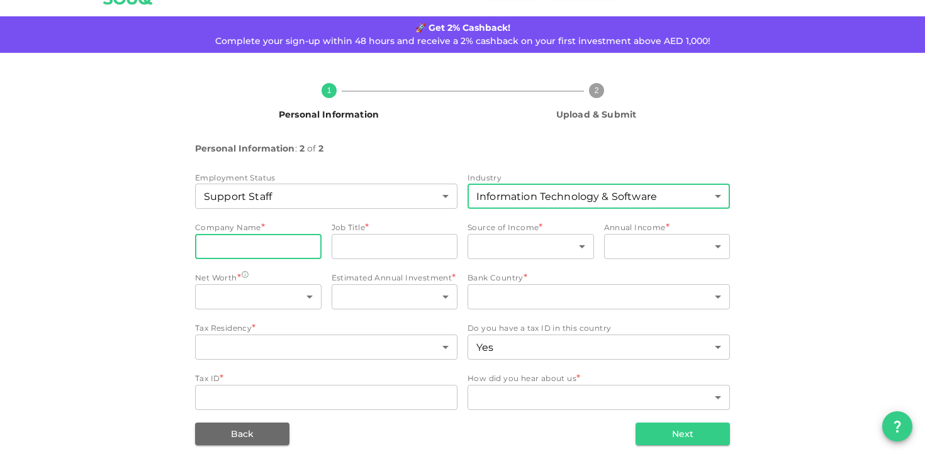
click at [253, 242] on input "companyName" at bounding box center [258, 246] width 126 height 25
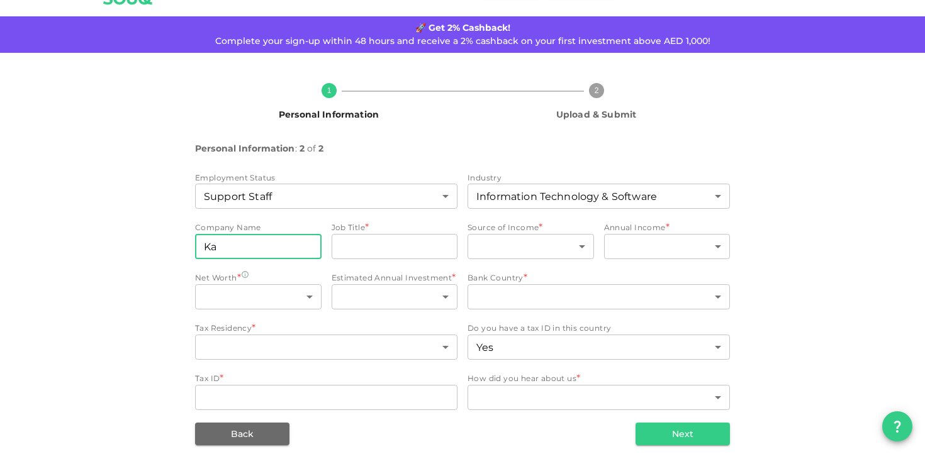
type input "K"
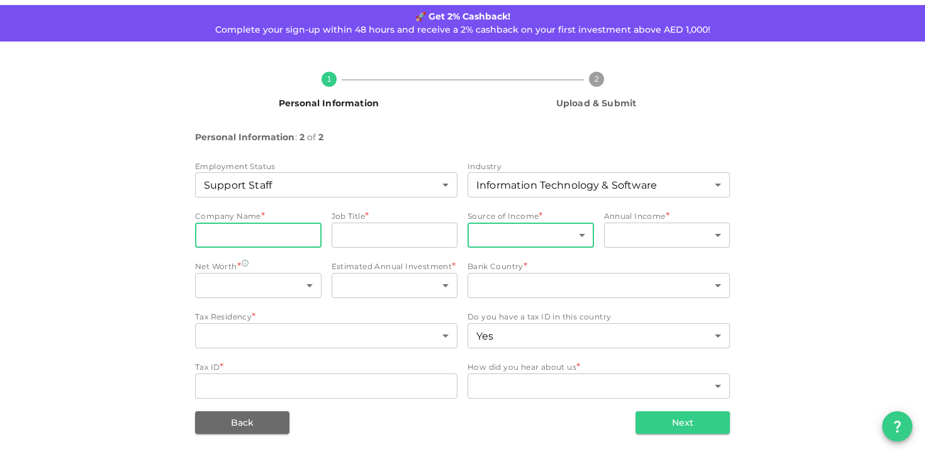
click at [577, 234] on body "KSA Global [EMAIL_ADDRESS][DOMAIN_NAME] 🚀 Get 2% Cashback! Complete your sign-u…" at bounding box center [462, 227] width 925 height 454
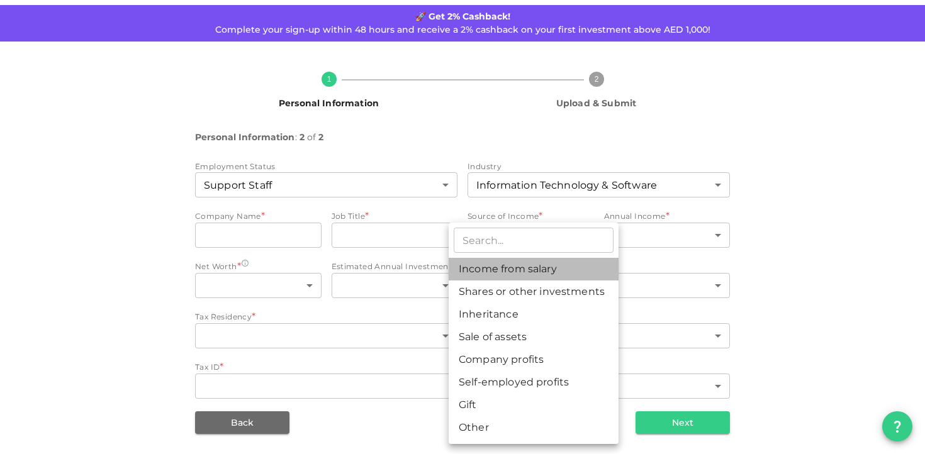
click at [558, 269] on li "Income from salary" at bounding box center [533, 269] width 170 height 23
type input "1"
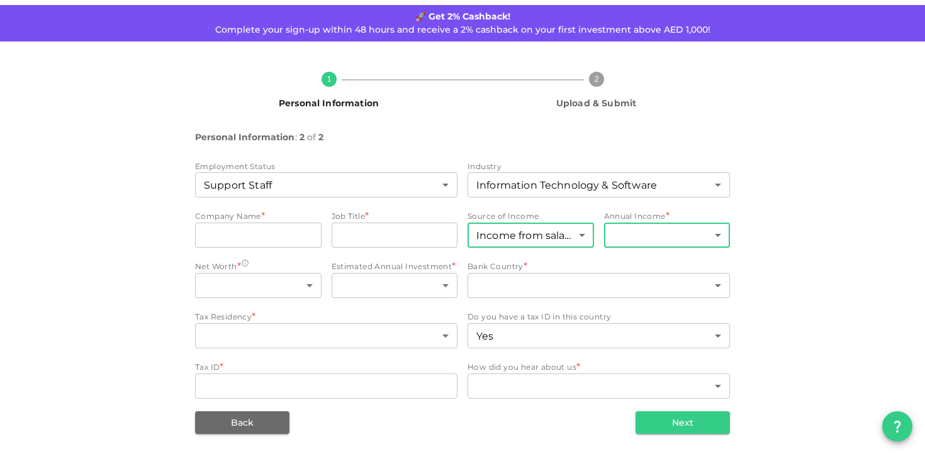
click at [644, 233] on body "KSA Global [EMAIL_ADDRESS][DOMAIN_NAME] 🚀 Get 2% Cashback! Complete your sign-u…" at bounding box center [462, 227] width 925 height 454
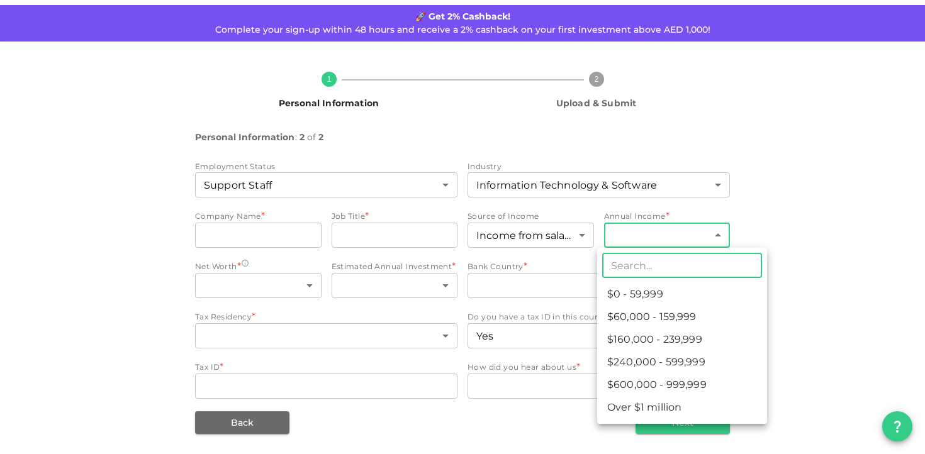
click at [656, 303] on li "$0 - 59,999" at bounding box center [682, 294] width 170 height 23
type input "1"
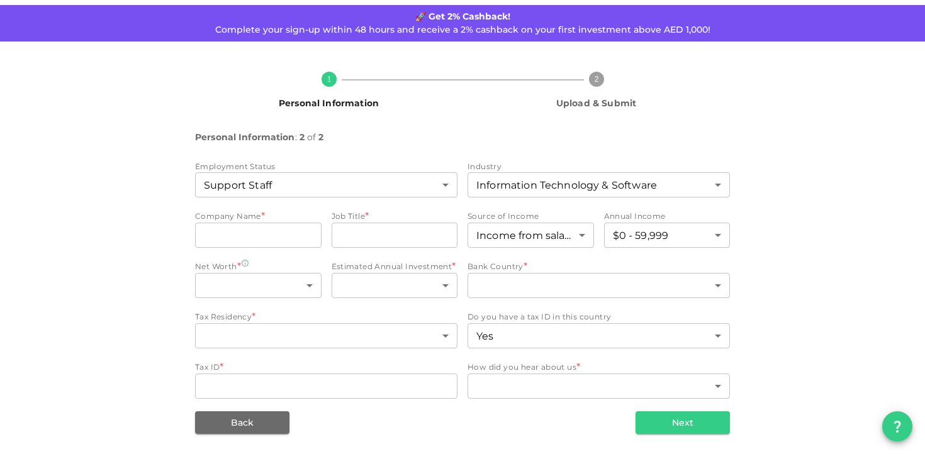
click at [567, 299] on div "​ ​" at bounding box center [598, 287] width 262 height 28
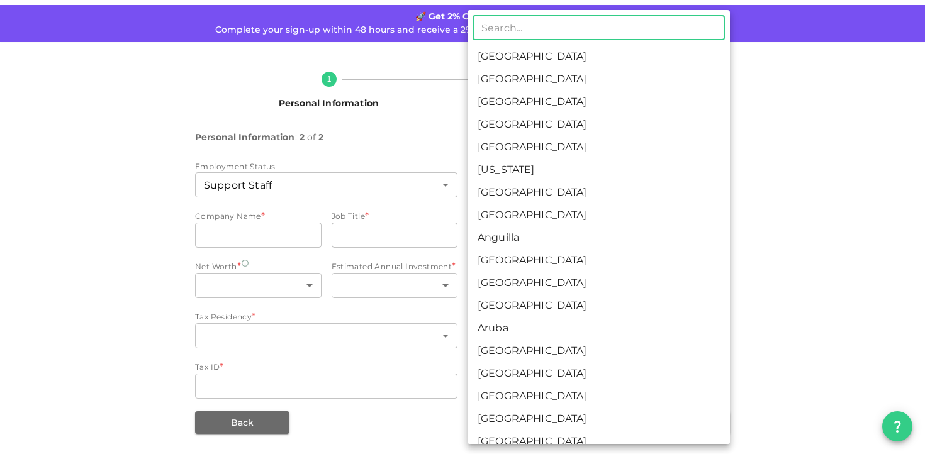
click at [574, 291] on body "KSA Global [EMAIL_ADDRESS][DOMAIN_NAME] 🚀 Get 2% Cashback! Complete your sign-u…" at bounding box center [462, 227] width 925 height 454
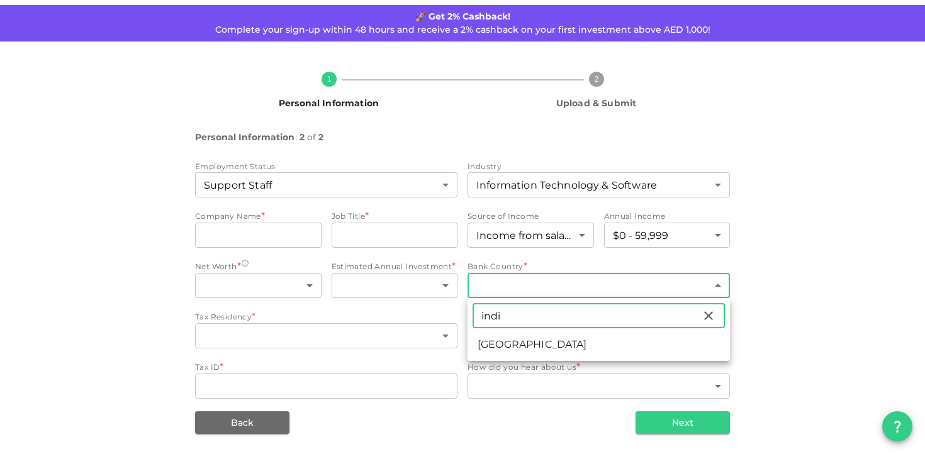
type input "indi"
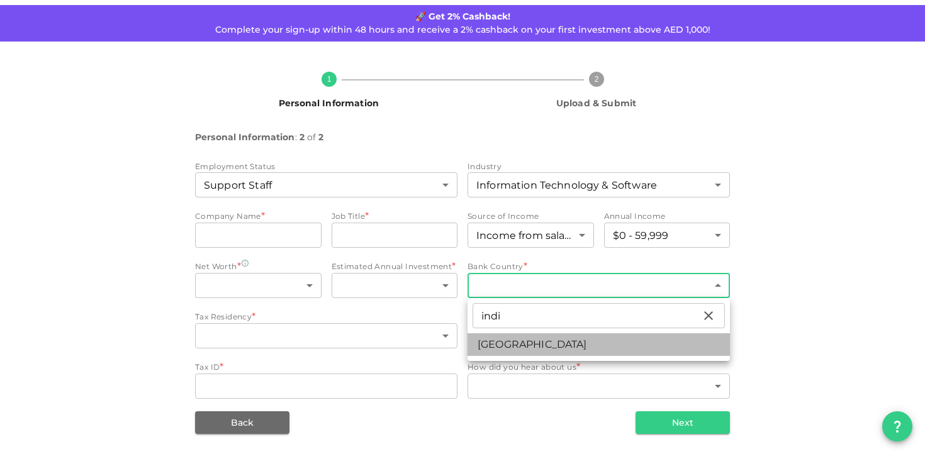
click at [516, 350] on li "[GEOGRAPHIC_DATA]" at bounding box center [598, 344] width 262 height 23
type input "88"
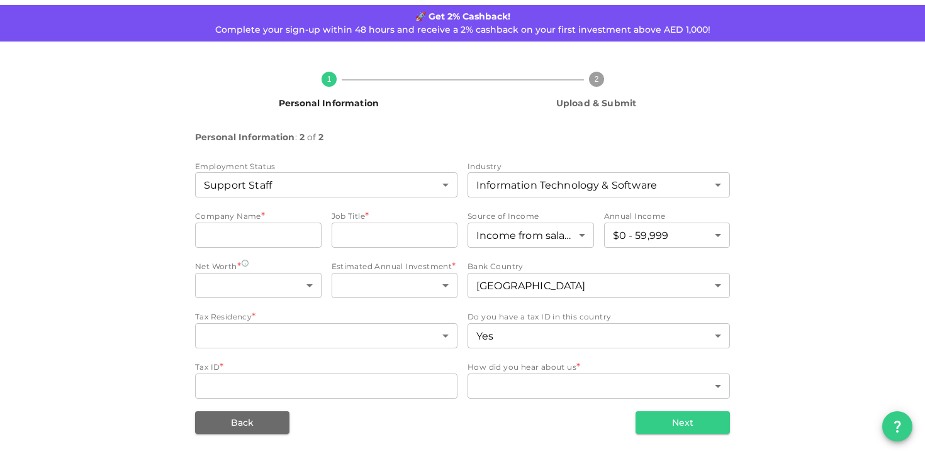
click at [532, 373] on span "How did you hear about us *" at bounding box center [521, 367] width 109 height 13
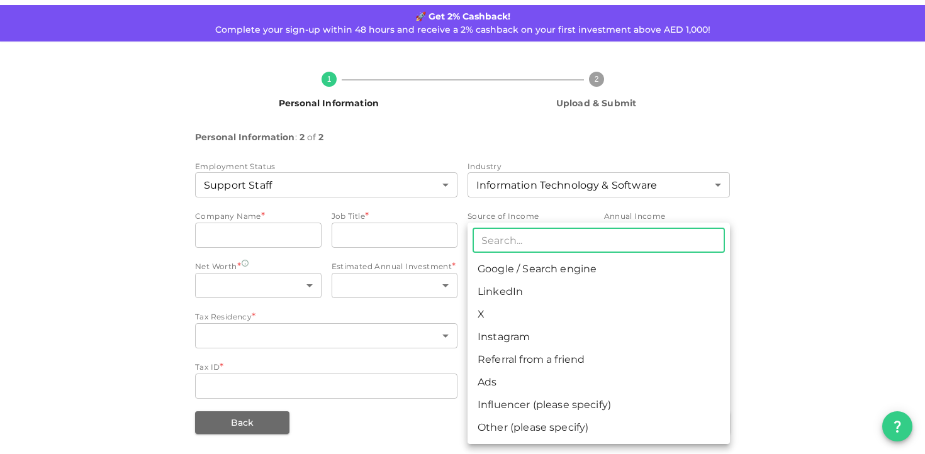
click at [532, 375] on body "KSA Global [EMAIL_ADDRESS][DOMAIN_NAME] 🚀 Get 2% Cashback! Complete your sign-u…" at bounding box center [462, 227] width 925 height 454
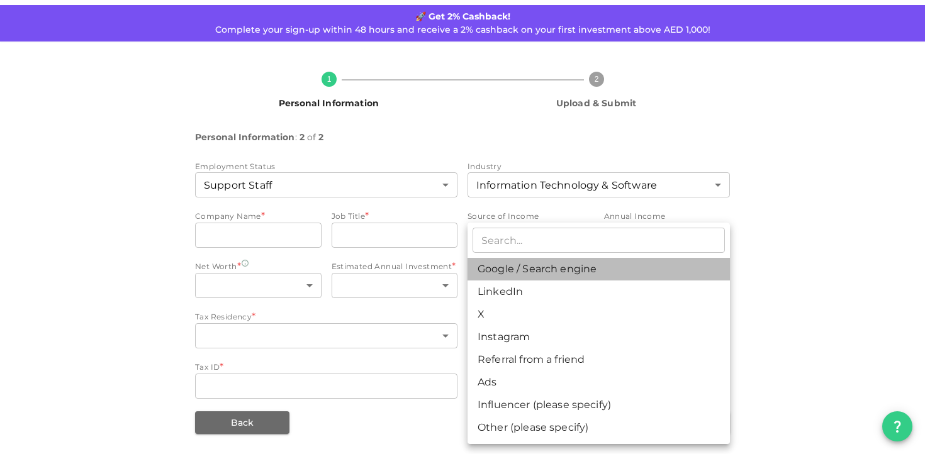
click at [515, 269] on li "Google / Search engine" at bounding box center [598, 269] width 262 height 23
type input "1"
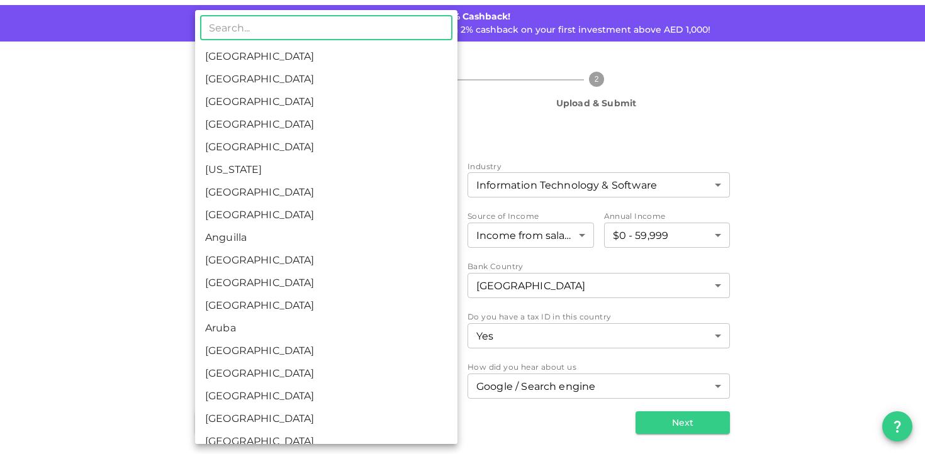
click at [420, 336] on body "KSA Global [EMAIL_ADDRESS][DOMAIN_NAME] 🚀 Get 2% Cashback! Complete your sign-u…" at bounding box center [462, 227] width 925 height 454
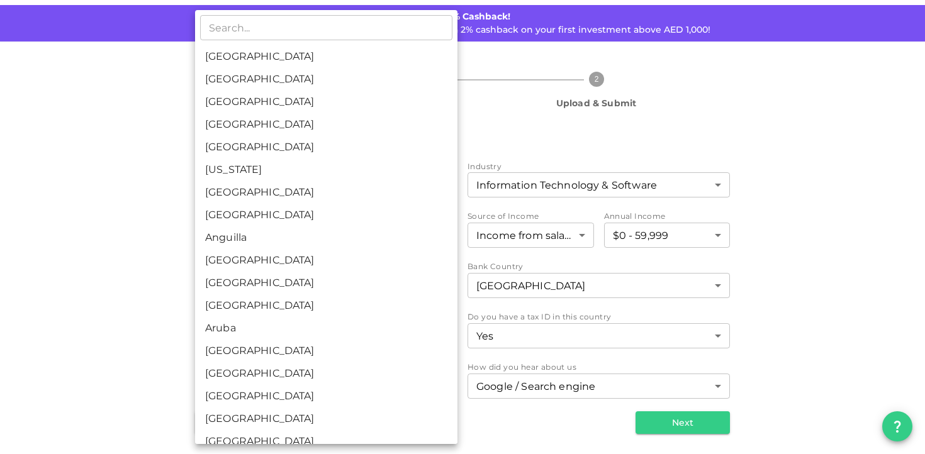
click at [86, 320] on div at bounding box center [462, 227] width 925 height 454
